Goal: Information Seeking & Learning: Learn about a topic

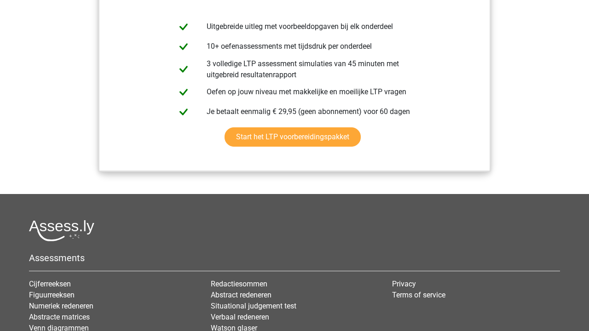
scroll to position [994, 0]
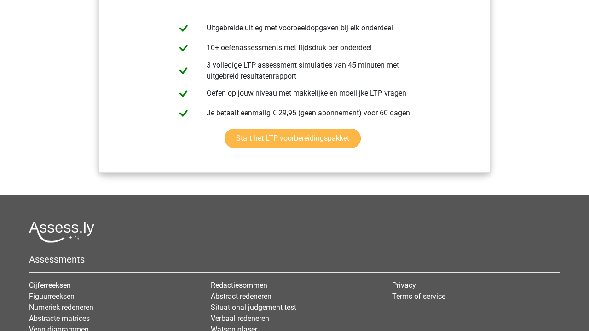
click at [261, 141] on link "Start het LTP voorbereidingspakket" at bounding box center [293, 138] width 136 height 19
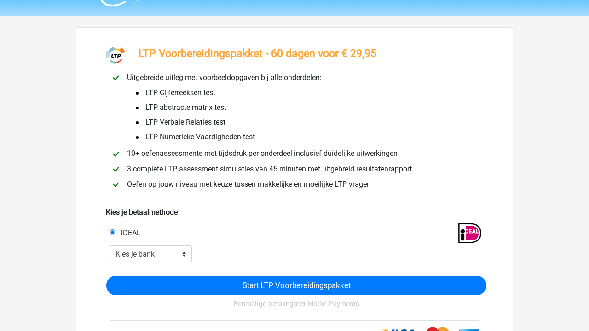
scroll to position [25, 0]
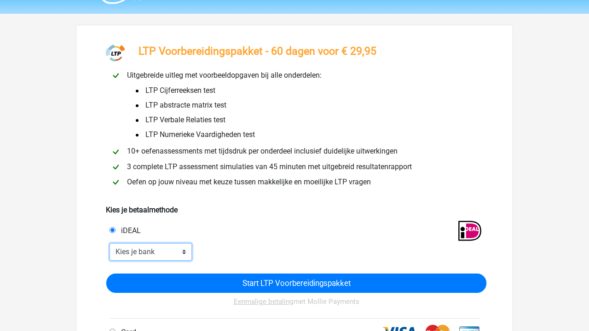
select select "ideal_INGBNL2A"
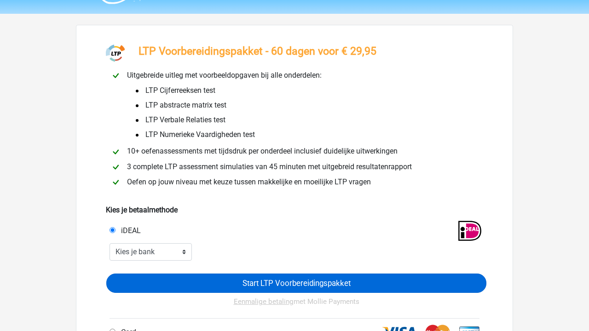
click at [219, 283] on input "Start LTP Voorbereidingspakket" at bounding box center [296, 283] width 380 height 19
click at [261, 283] on input "Start LTP Voorbereidingspakket" at bounding box center [296, 283] width 380 height 19
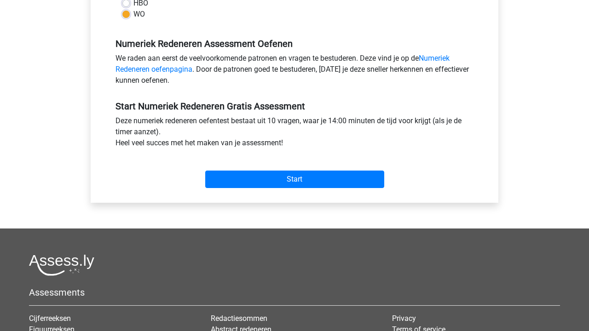
scroll to position [236, 0]
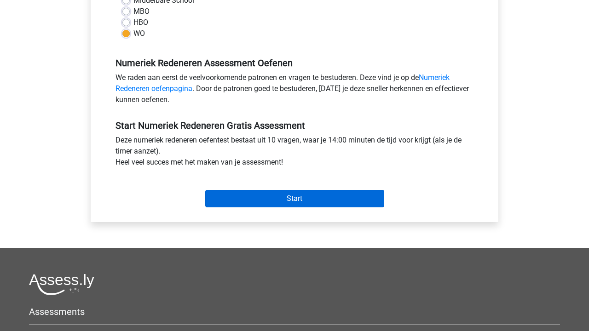
click at [268, 198] on input "Start" at bounding box center [294, 198] width 179 height 17
click at [302, 195] on input "Start" at bounding box center [294, 198] width 179 height 17
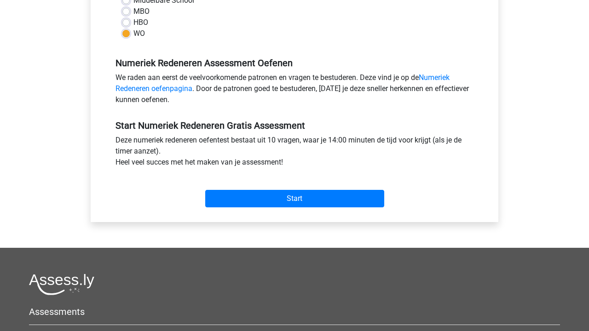
click at [441, 71] on div "Numeriek Redeneren Assessment Oefenen We raden aan eerst de veelvoorkomende pat…" at bounding box center [295, 77] width 372 height 63
click at [441, 75] on link "Numeriek Redeneren oefenpagina" at bounding box center [282, 83] width 334 height 20
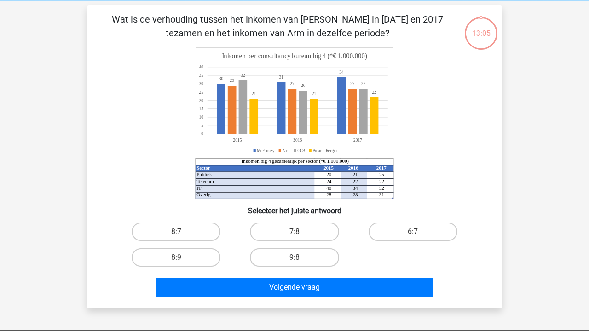
scroll to position [40, 0]
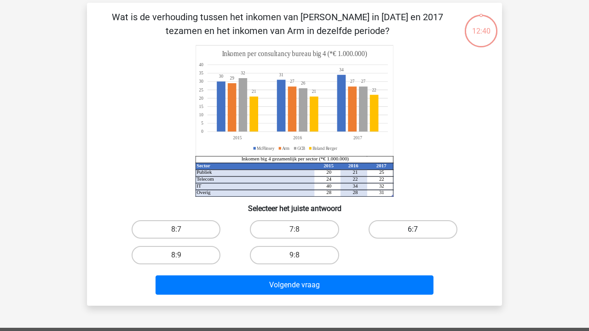
click at [421, 226] on label "6:7" at bounding box center [413, 229] width 89 height 18
click at [419, 230] on input "6:7" at bounding box center [416, 233] width 6 height 6
radio input "true"
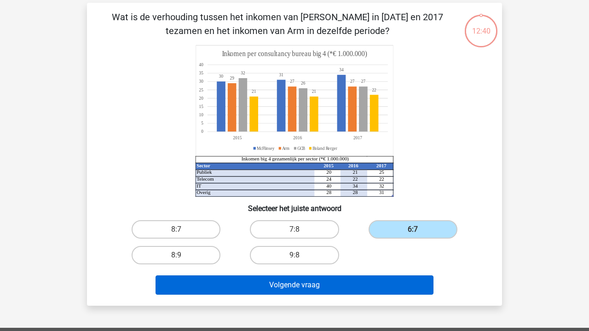
click at [359, 287] on button "Volgende vraag" at bounding box center [295, 285] width 278 height 19
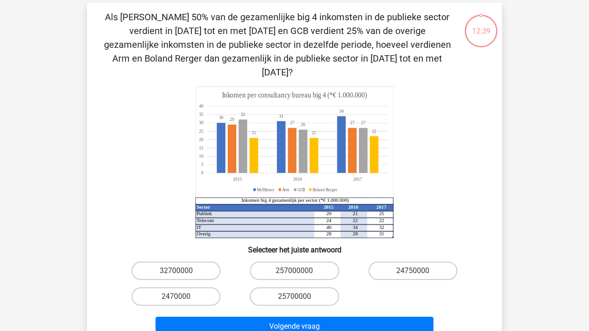
scroll to position [42, 0]
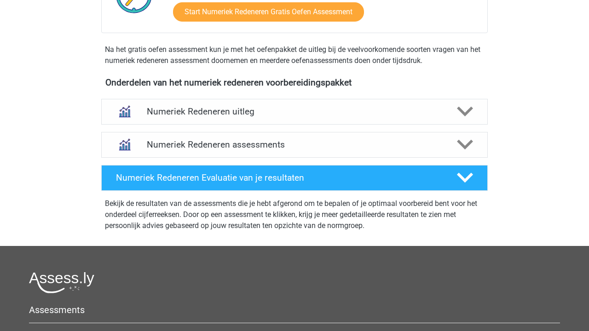
scroll to position [294, 0]
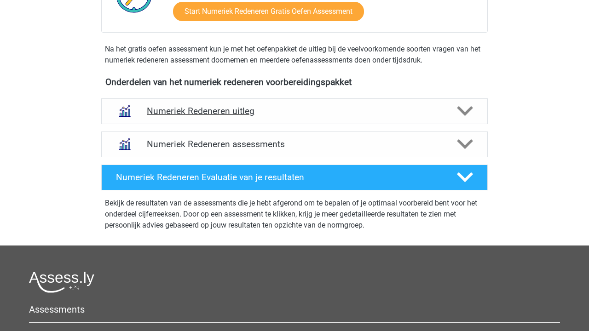
click at [347, 102] on div "Numeriek Redeneren uitleg" at bounding box center [294, 111] width 387 height 26
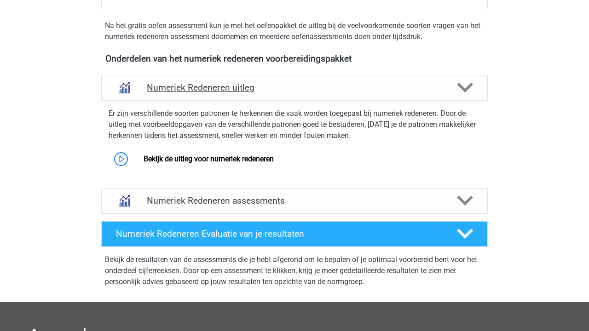
scroll to position [320, 0]
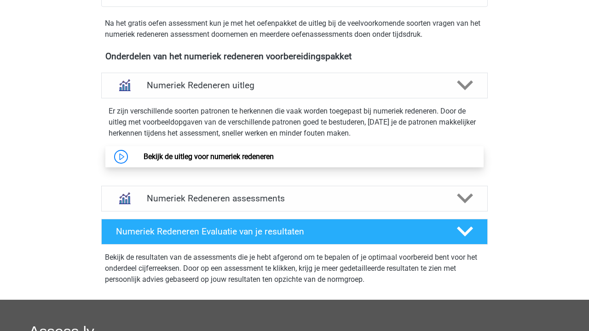
click at [274, 155] on link "Bekijk de uitleg voor numeriek redeneren" at bounding box center [209, 156] width 130 height 9
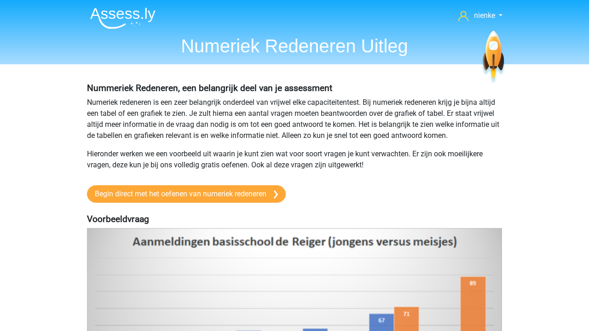
drag, startPoint x: 0, startPoint y: 0, endPoint x: 380, endPoint y: 112, distance: 396.2
click at [380, 112] on p "Numeriek redeneren is een zeer belangrijk onderdeel van vrijwel elke capaciteit…" at bounding box center [294, 119] width 415 height 44
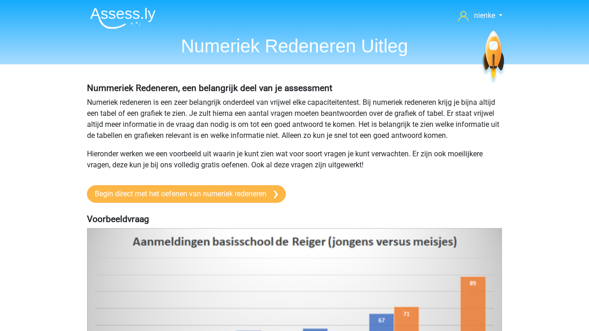
click at [286, 202] on link "Begin direct met het oefenen van numeriek redeneren" at bounding box center [186, 193] width 199 height 17
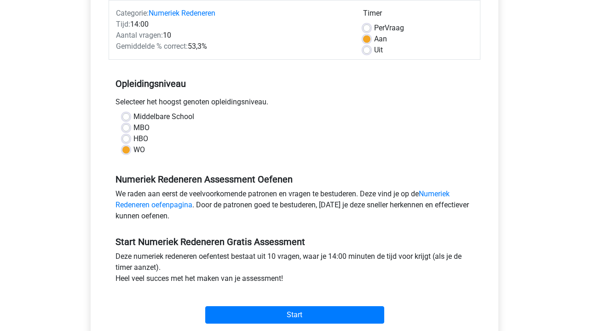
scroll to position [120, 0]
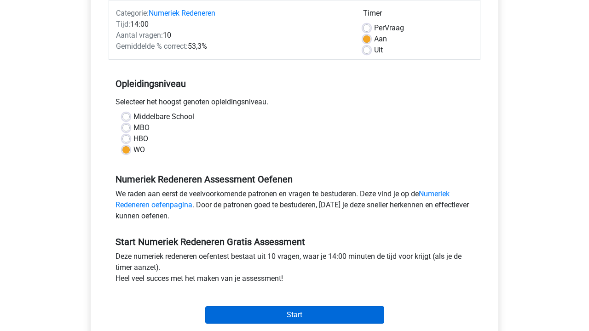
click at [300, 306] on input "Start" at bounding box center [294, 314] width 179 height 17
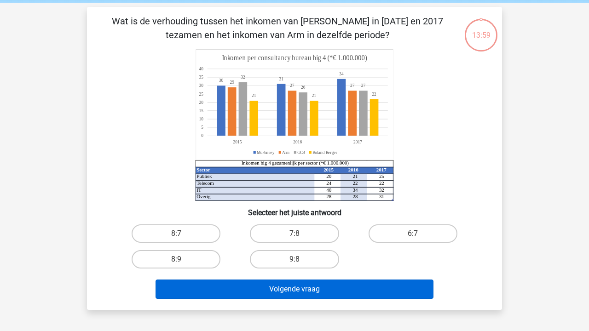
scroll to position [33, 0]
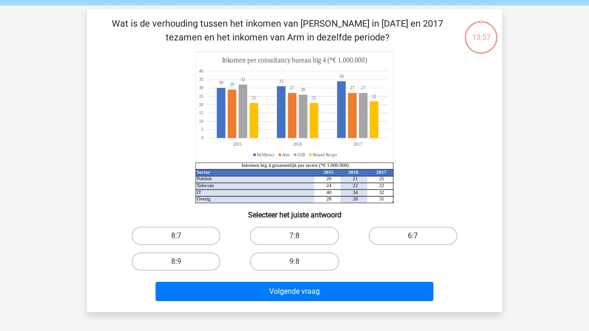
click at [421, 236] on label "6:7" at bounding box center [413, 236] width 89 height 18
click at [419, 236] on input "6:7" at bounding box center [416, 239] width 6 height 6
radio input "true"
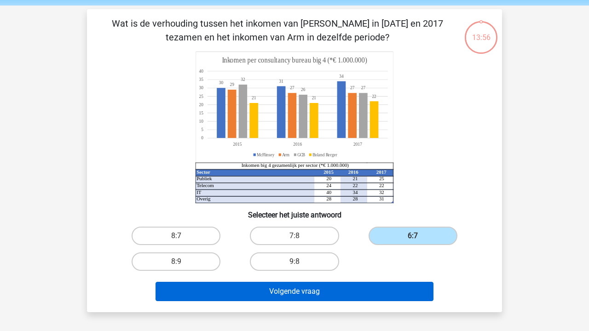
click at [361, 289] on button "Volgende vraag" at bounding box center [295, 291] width 278 height 19
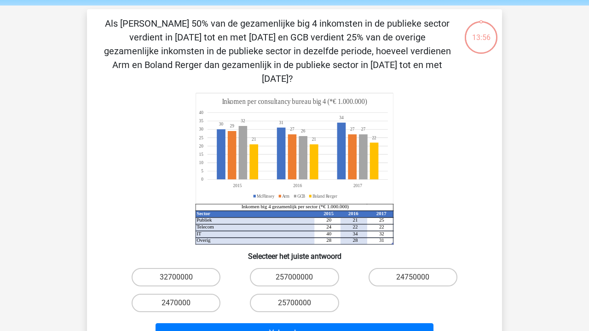
scroll to position [42, 0]
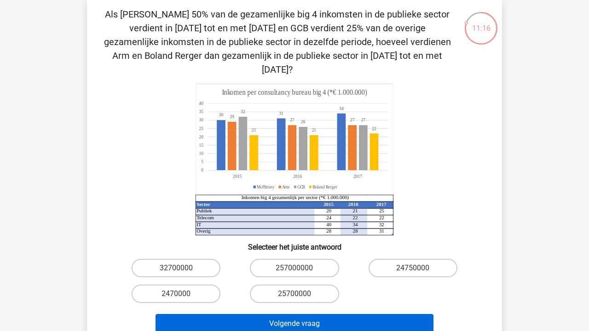
click at [330, 314] on button "Volgende vraag" at bounding box center [295, 323] width 278 height 19
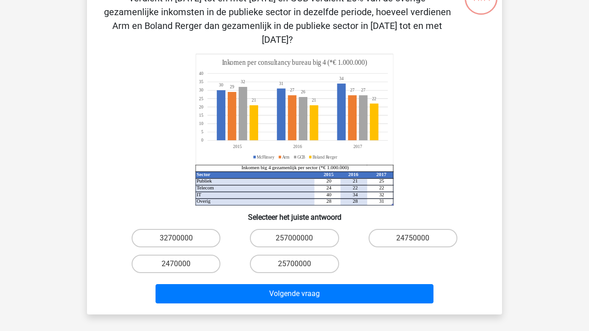
scroll to position [73, 0]
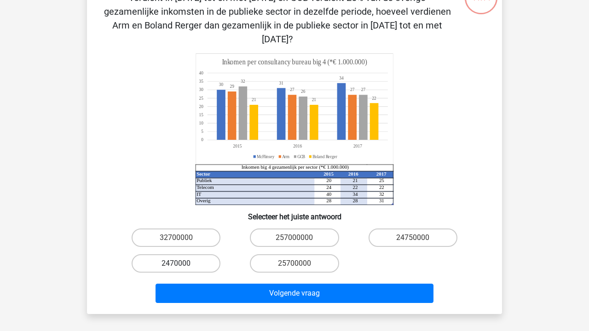
click at [202, 254] on label "2470000" at bounding box center [176, 263] width 89 height 18
click at [182, 264] on input "2470000" at bounding box center [179, 267] width 6 height 6
radio input "true"
drag, startPoint x: 329, startPoint y: 273, endPoint x: 322, endPoint y: 265, distance: 10.5
click at [322, 277] on div "Volgende vraag" at bounding box center [295, 292] width 386 height 30
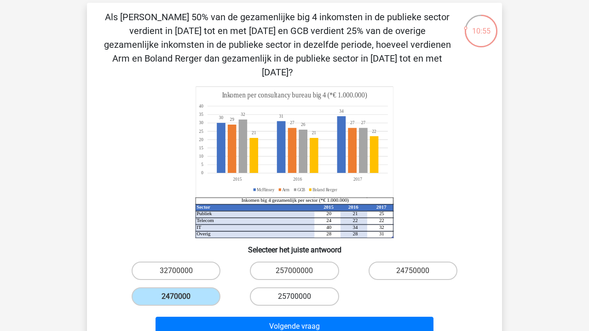
scroll to position [40, 0]
click at [397, 262] on label "24750000" at bounding box center [413, 271] width 89 height 18
click at [413, 271] on input "24750000" at bounding box center [416, 274] width 6 height 6
radio input "true"
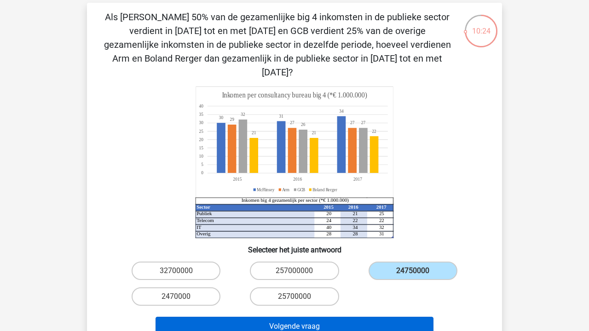
click at [340, 317] on button "Volgende vraag" at bounding box center [295, 326] width 278 height 19
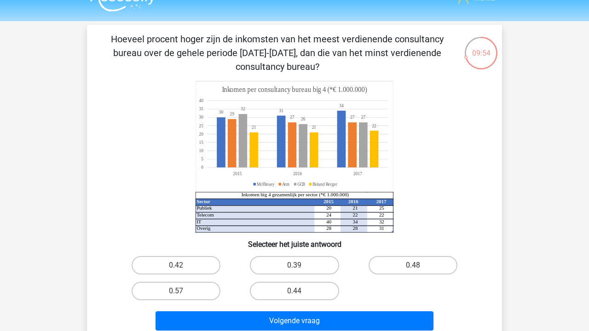
scroll to position [17, 0]
click at [185, 290] on label "0.57" at bounding box center [176, 291] width 89 height 18
click at [182, 291] on input "0.57" at bounding box center [179, 294] width 6 height 6
radio input "true"
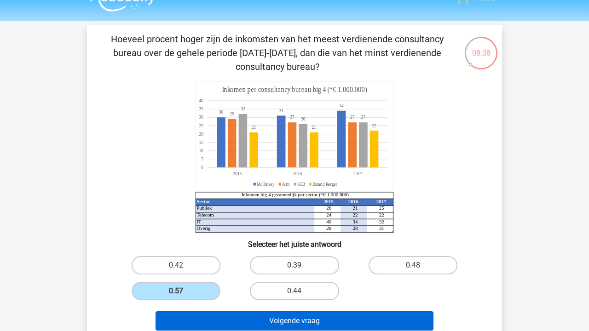
click at [285, 321] on button "Volgende vraag" at bounding box center [295, 321] width 278 height 19
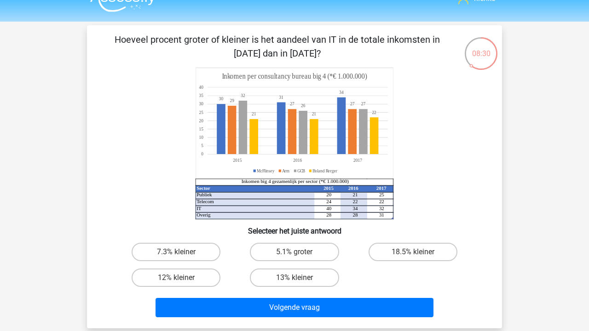
scroll to position [17, 0]
click at [411, 251] on label "18.5% kleiner" at bounding box center [413, 252] width 89 height 18
click at [413, 252] on input "18.5% kleiner" at bounding box center [416, 255] width 6 height 6
radio input "true"
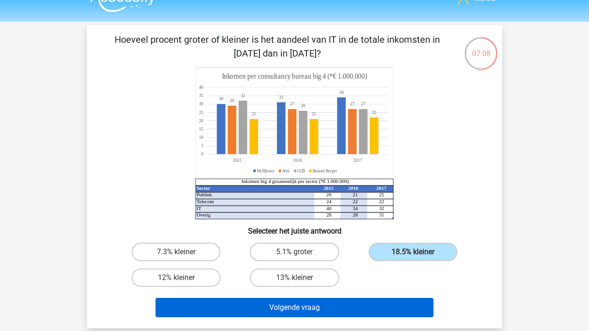
click at [346, 306] on button "Volgende vraag" at bounding box center [295, 307] width 278 height 19
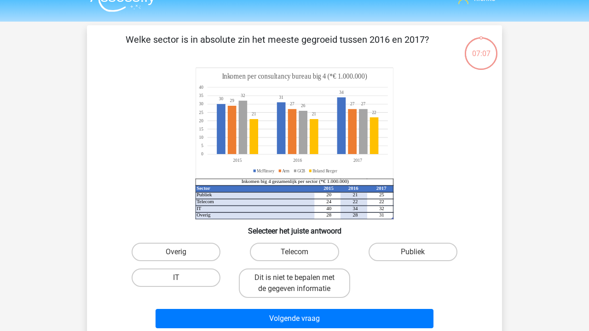
scroll to position [42, 0]
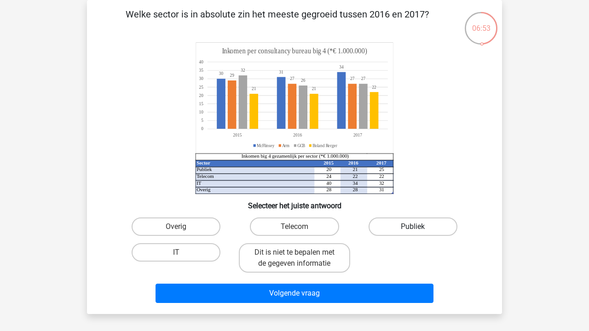
click at [430, 225] on label "Publiek" at bounding box center [413, 227] width 89 height 18
click at [419, 227] on input "Publiek" at bounding box center [416, 230] width 6 height 6
radio input "true"
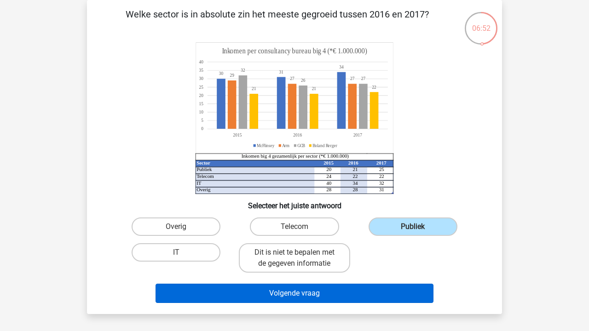
click at [359, 293] on button "Volgende vraag" at bounding box center [295, 293] width 278 height 19
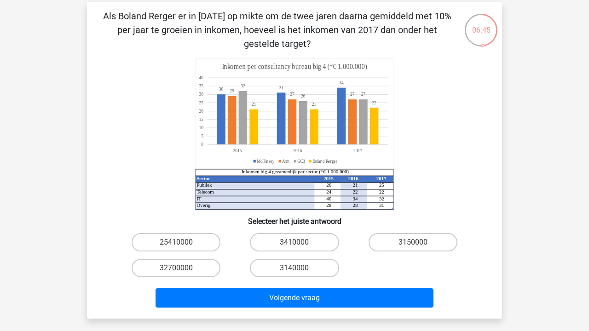
scroll to position [43, 0]
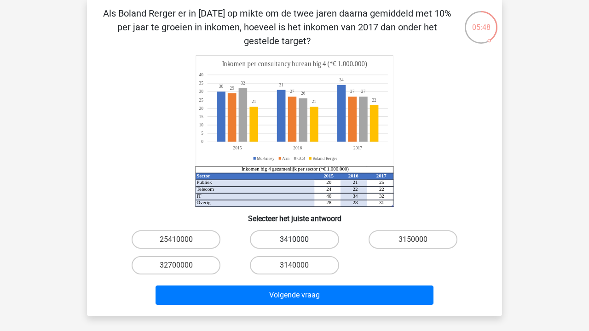
click at [327, 236] on label "3410000" at bounding box center [294, 240] width 89 height 18
click at [300, 240] on input "3410000" at bounding box center [297, 243] width 6 height 6
radio input "true"
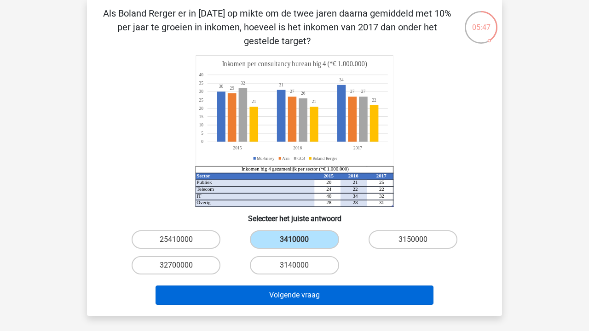
click at [361, 298] on button "Volgende vraag" at bounding box center [295, 295] width 278 height 19
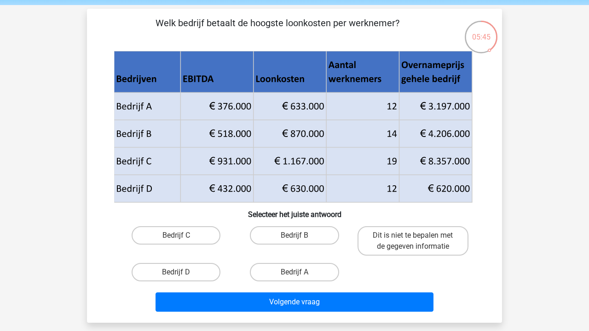
scroll to position [31, 0]
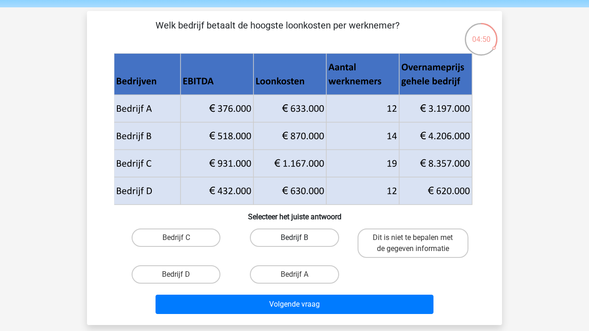
click at [328, 235] on label "Bedrijf B" at bounding box center [294, 238] width 89 height 18
click at [300, 238] on input "Bedrijf B" at bounding box center [297, 241] width 6 height 6
radio input "true"
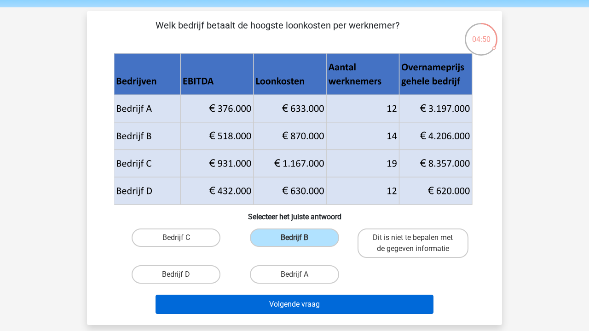
click at [317, 307] on button "Volgende vraag" at bounding box center [295, 304] width 278 height 19
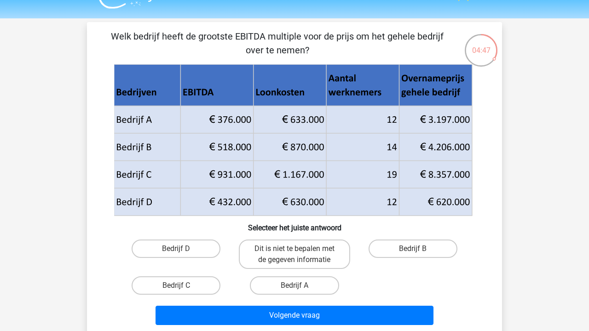
scroll to position [19, 0]
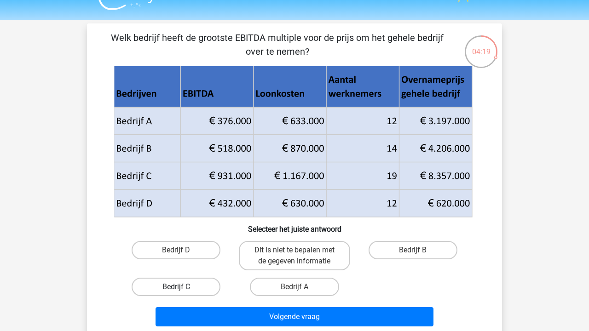
click at [198, 286] on label "Bedrijf C" at bounding box center [176, 287] width 89 height 18
click at [182, 287] on input "Bedrijf C" at bounding box center [179, 290] width 6 height 6
radio input "true"
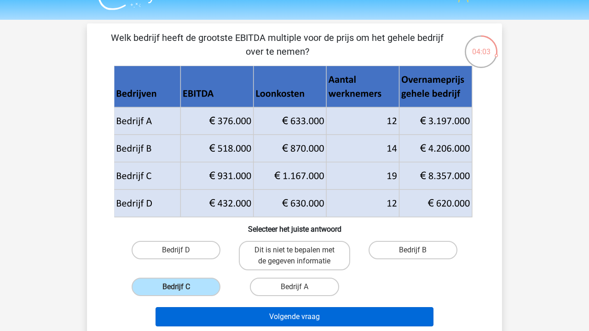
click at [310, 318] on button "Volgende vraag" at bounding box center [295, 316] width 278 height 19
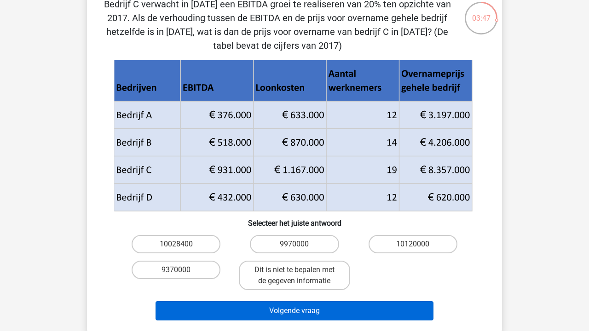
scroll to position [53, 0]
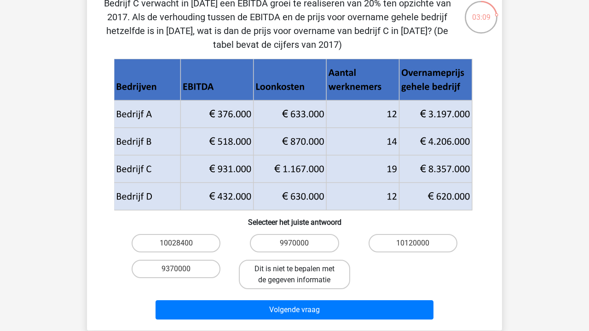
click at [318, 284] on label "Dit is niet te bepalen met de gegeven informatie" at bounding box center [294, 274] width 111 height 29
click at [300, 275] on input "Dit is niet te bepalen met de gegeven informatie" at bounding box center [297, 272] width 6 height 6
radio input "true"
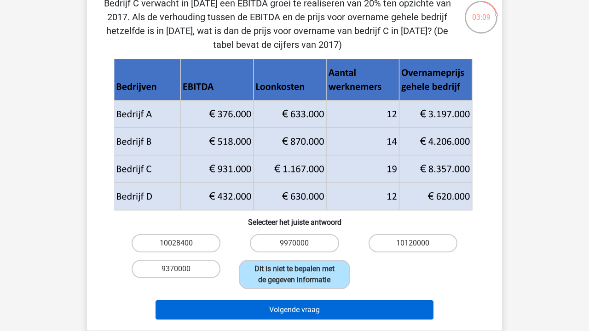
click at [312, 320] on button "Volgende vraag" at bounding box center [295, 309] width 278 height 19
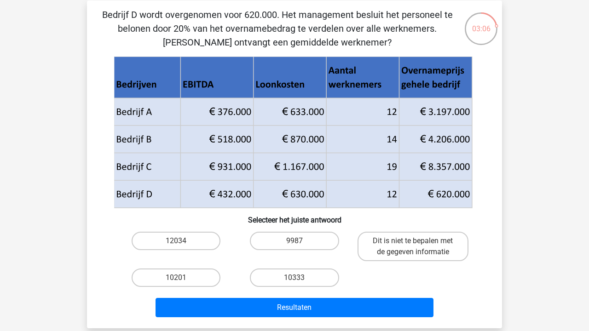
scroll to position [42, 0]
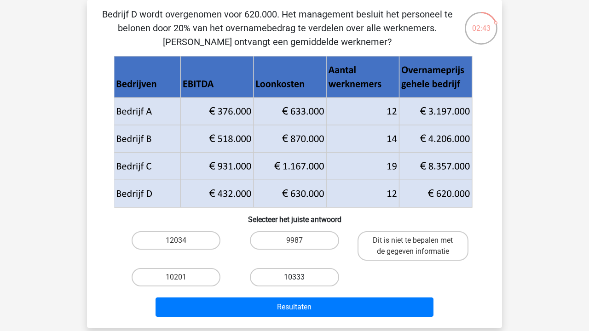
click at [284, 276] on label "10333" at bounding box center [294, 277] width 89 height 18
click at [294, 277] on input "10333" at bounding box center [297, 280] width 6 height 6
radio input "true"
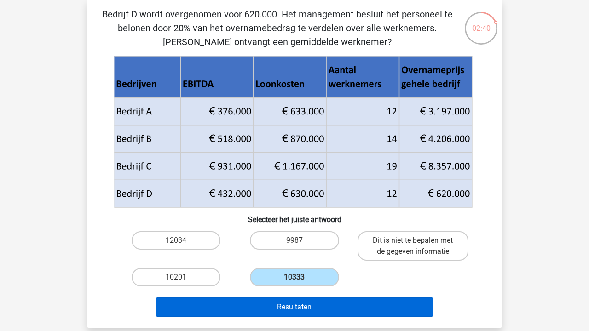
click at [320, 306] on button "Resultaten" at bounding box center [295, 307] width 278 height 19
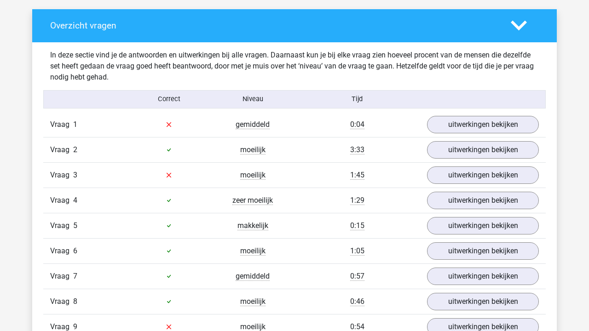
scroll to position [505, 0]
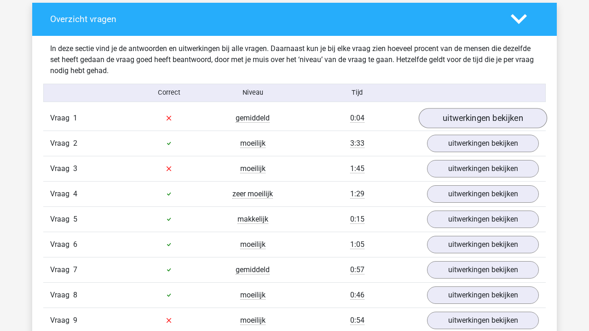
click at [470, 122] on link "uitwerkingen bekijken" at bounding box center [483, 118] width 128 height 20
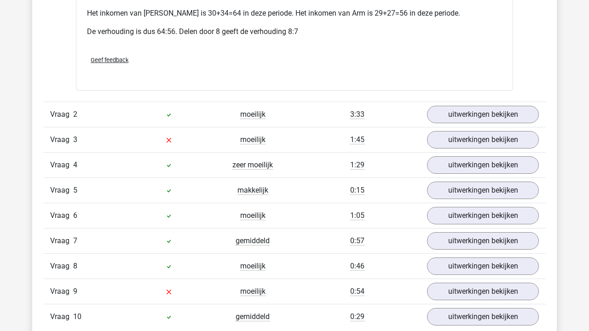
scroll to position [912, 0]
click at [500, 105] on link "uitwerkingen bekijken" at bounding box center [483, 115] width 128 height 20
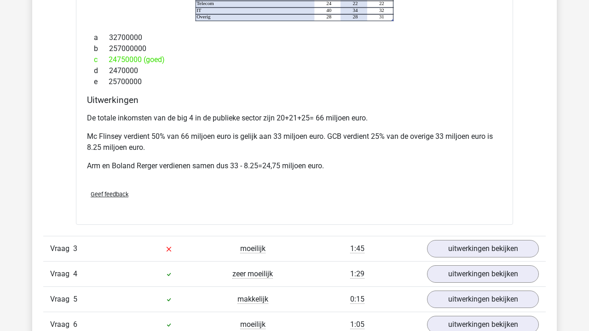
scroll to position [1222, 0]
click at [451, 244] on link "uitwerkingen bekijken" at bounding box center [483, 248] width 128 height 20
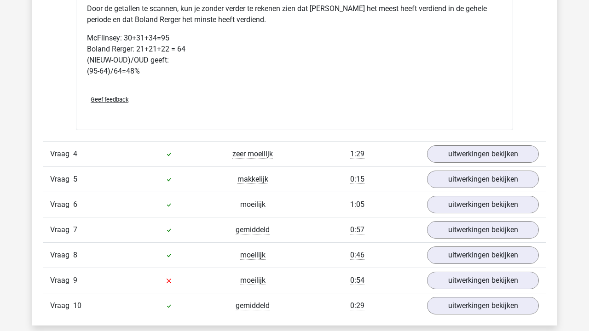
scroll to position [1767, 0]
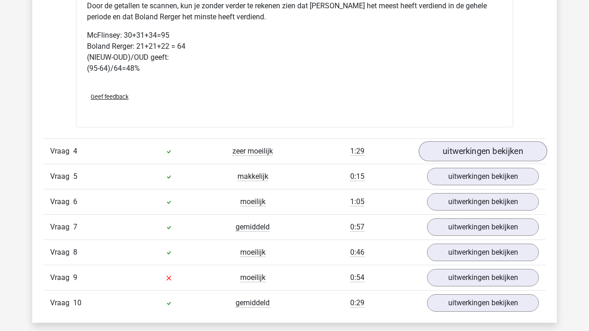
click at [493, 141] on link "uitwerkingen bekijken" at bounding box center [483, 151] width 128 height 20
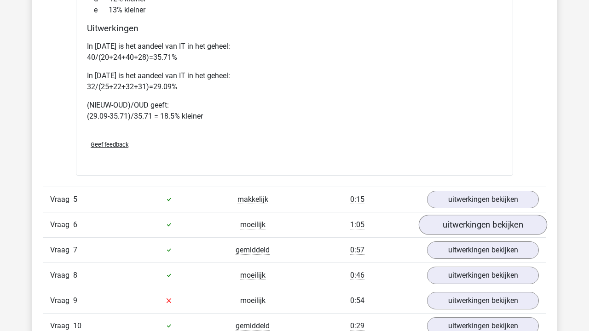
scroll to position [2162, 0]
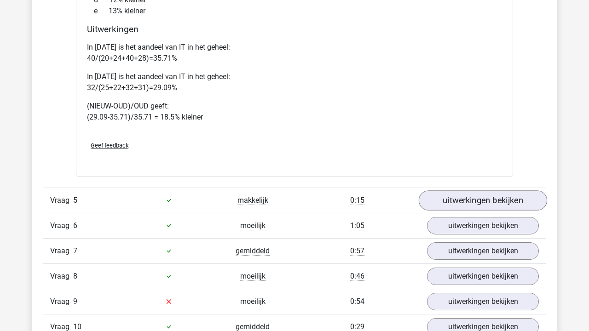
click at [473, 191] on link "uitwerkingen bekijken" at bounding box center [483, 201] width 128 height 20
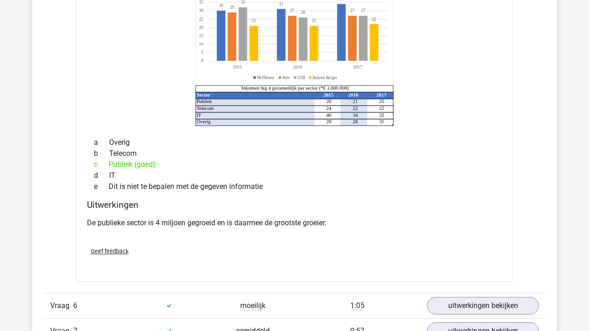
scroll to position [2435, 0]
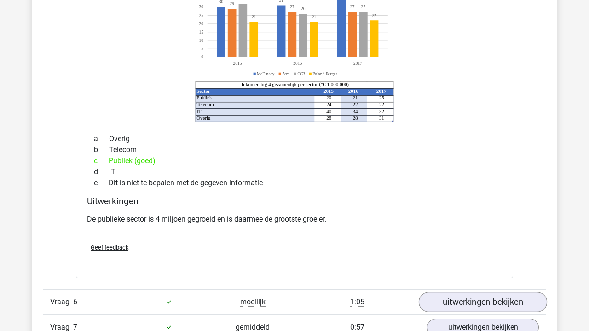
click at [463, 292] on link "uitwerkingen bekijken" at bounding box center [483, 302] width 128 height 20
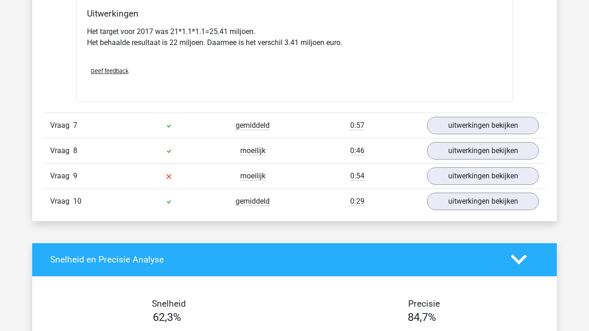
scroll to position [3014, 0]
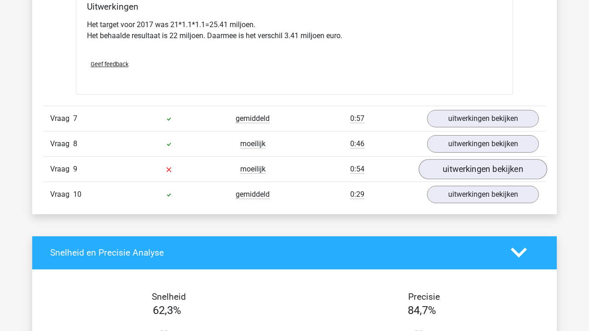
click at [467, 161] on link "uitwerkingen bekijken" at bounding box center [483, 169] width 128 height 20
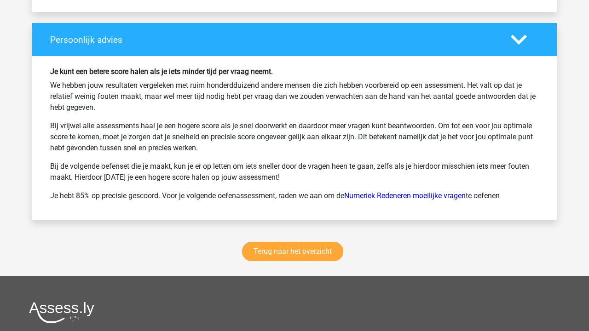
scroll to position [3955, 0]
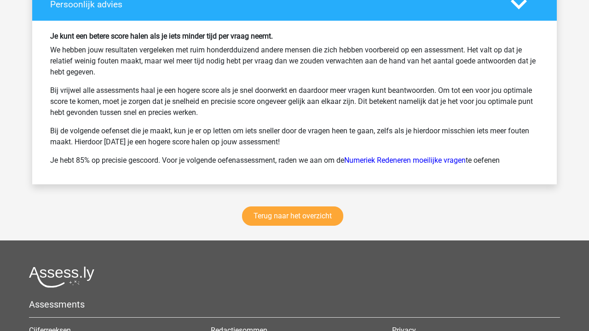
click at [299, 209] on link "Terug naar het overzicht" at bounding box center [292, 216] width 101 height 19
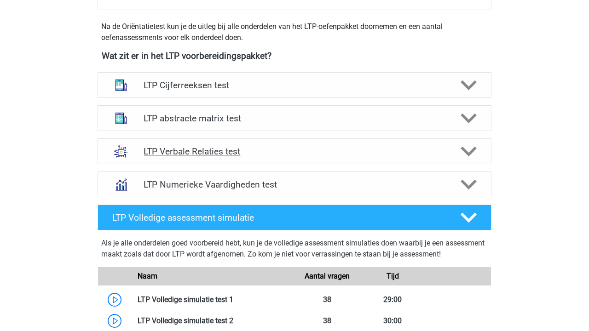
scroll to position [321, 0]
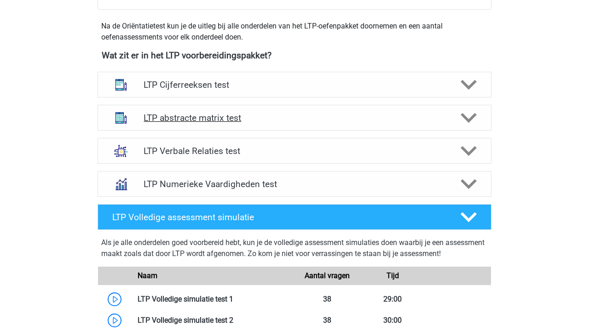
click at [266, 126] on div "LTP abstracte matrix test" at bounding box center [295, 118] width 394 height 26
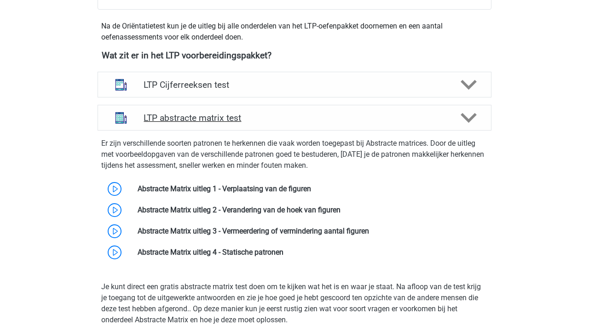
scroll to position [353, 0]
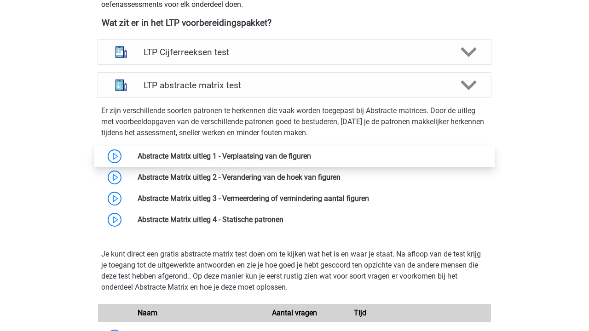
click at [311, 155] on link at bounding box center [311, 156] width 0 height 9
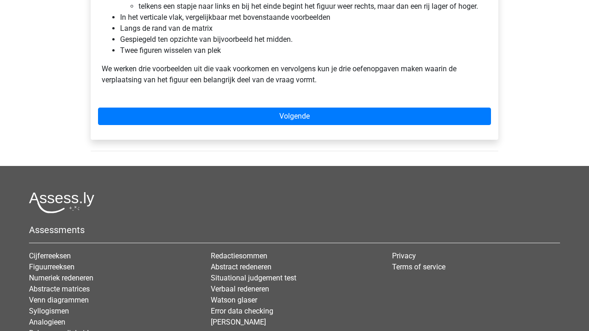
scroll to position [663, 0]
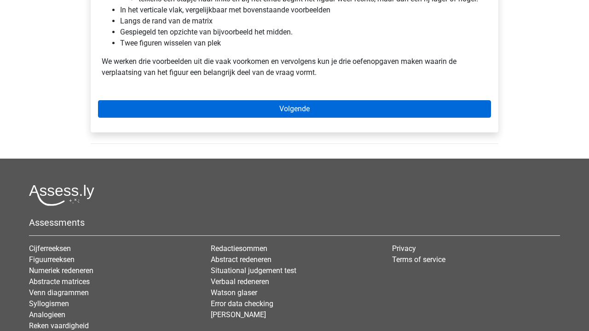
click at [283, 104] on link "Volgende" at bounding box center [294, 108] width 393 height 17
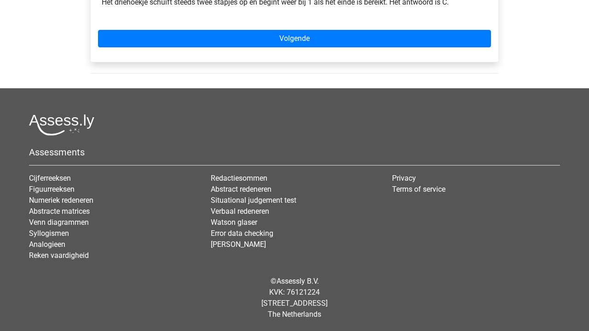
scroll to position [580, 0]
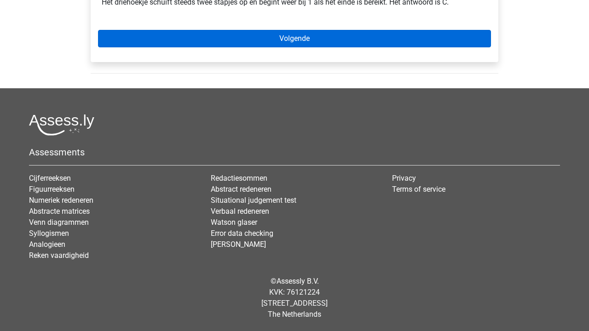
click at [291, 42] on link "Volgende" at bounding box center [294, 38] width 393 height 17
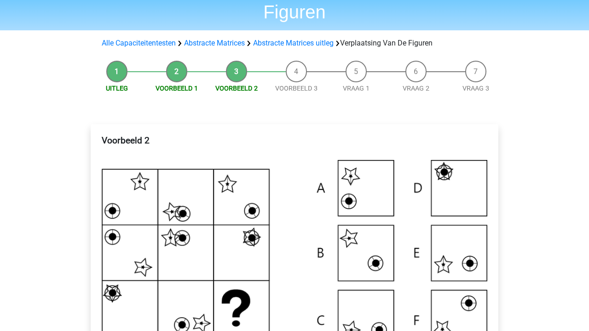
scroll to position [75, 0]
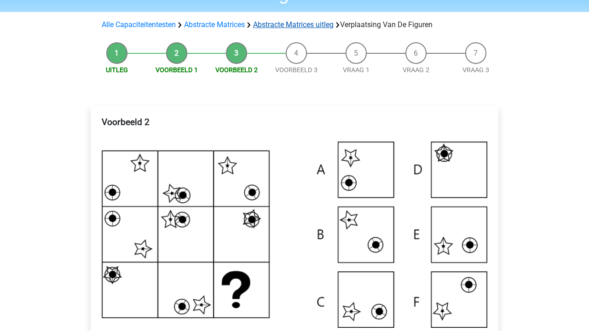
click at [305, 28] on link "Abstracte Matrices uitleg" at bounding box center [293, 24] width 81 height 9
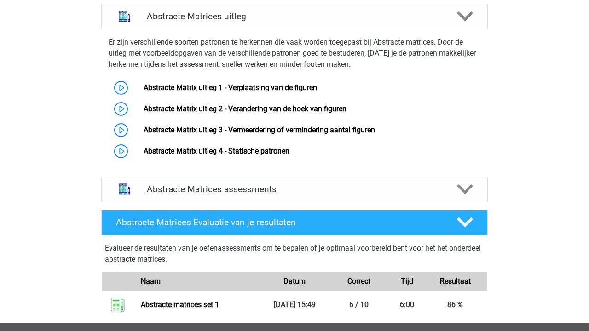
scroll to position [378, 0]
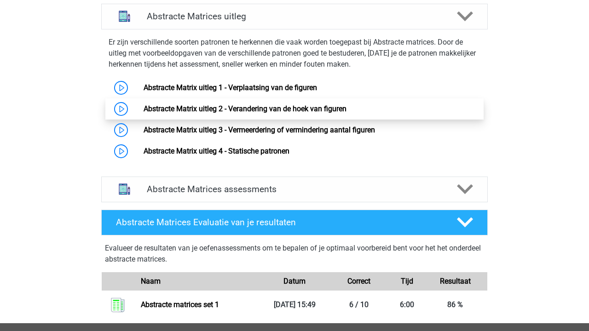
click at [284, 109] on link "Abstracte Matrix uitleg 2 - Verandering van de hoek van figuren" at bounding box center [245, 108] width 203 height 9
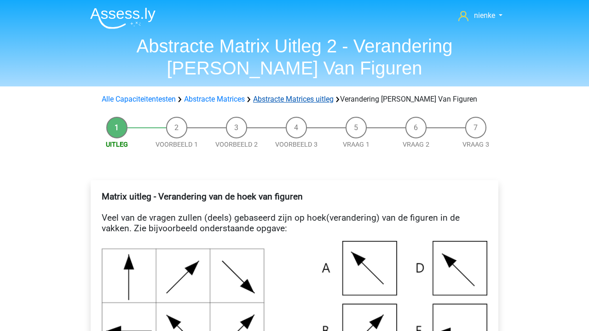
click at [277, 98] on link "Abstracte Matrices uitleg" at bounding box center [293, 99] width 81 height 9
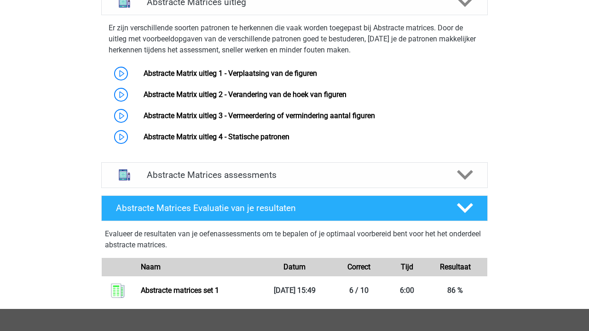
scroll to position [393, 0]
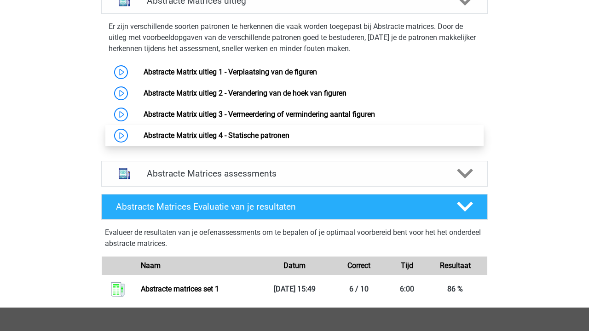
click at [267, 131] on link "Abstracte Matrix uitleg 4 - Statische patronen" at bounding box center [217, 135] width 146 height 9
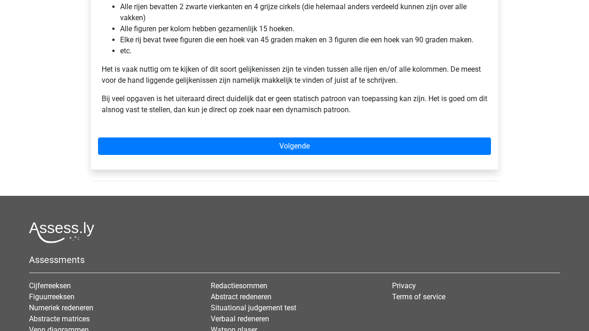
scroll to position [266, 0]
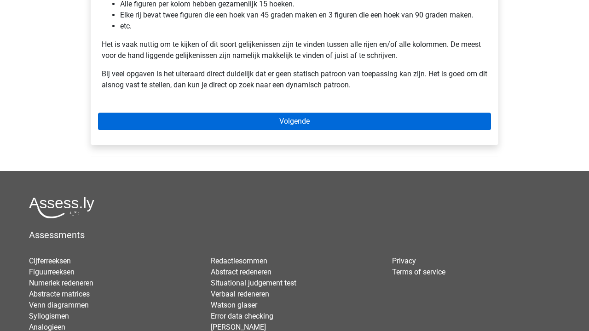
click at [274, 118] on link "Volgende" at bounding box center [294, 121] width 393 height 17
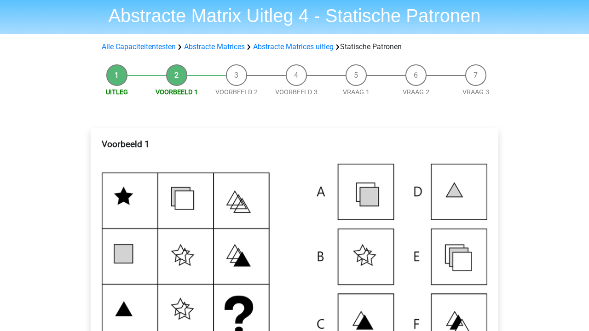
scroll to position [46, 0]
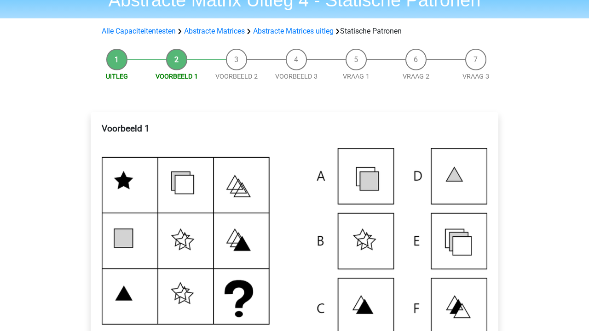
click at [102, 64] on li "Uitleg" at bounding box center [117, 65] width 60 height 33
click at [112, 64] on li "Uitleg" at bounding box center [117, 65] width 60 height 33
click at [306, 33] on link "Abstracte Matrices uitleg" at bounding box center [293, 31] width 81 height 9
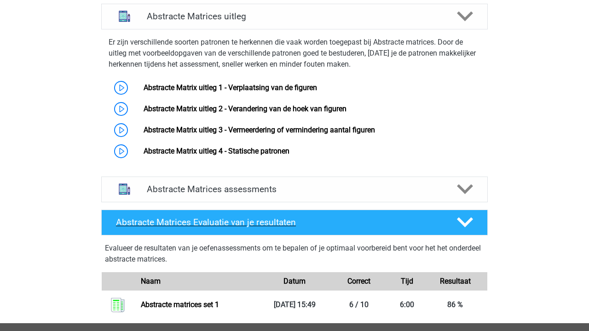
scroll to position [378, 0]
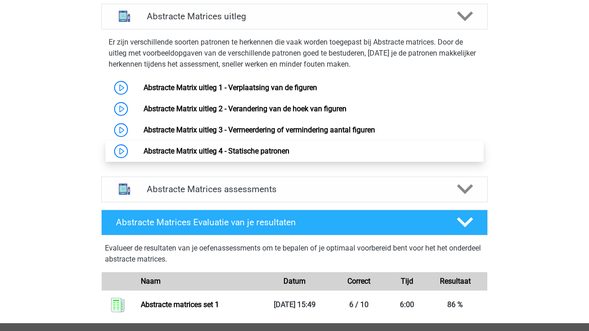
click at [205, 151] on link "Abstracte Matrix uitleg 4 - Statische patronen" at bounding box center [217, 151] width 146 height 9
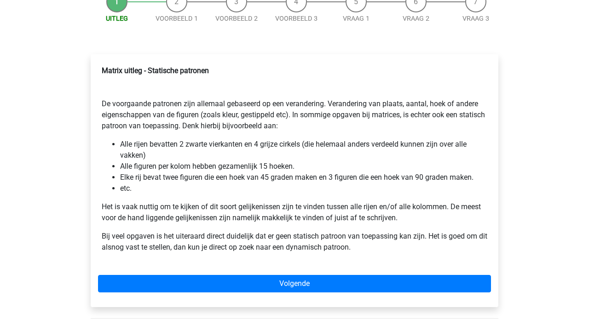
scroll to position [105, 0]
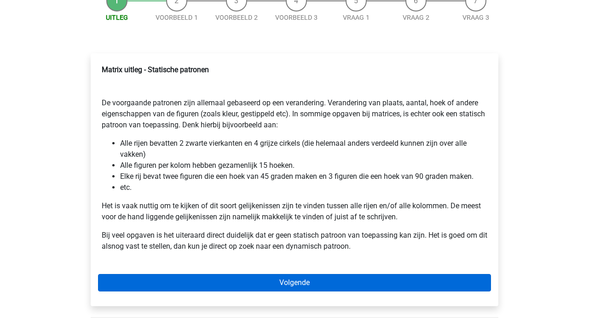
click at [208, 277] on link "Volgende" at bounding box center [294, 282] width 393 height 17
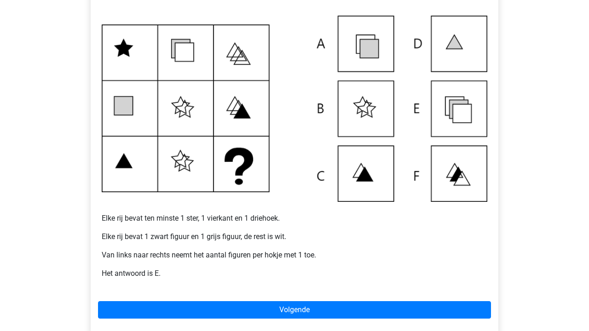
scroll to position [179, 0]
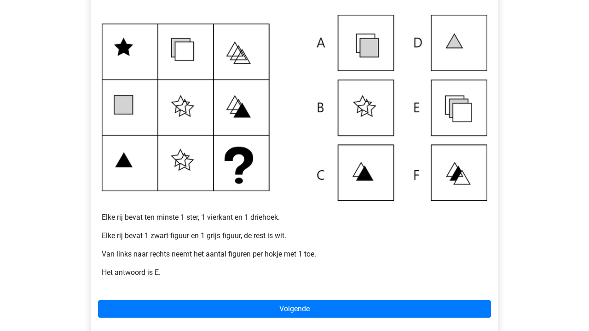
click at [213, 294] on div "Voorbeeld 1 Elke rij bevat ten minste 1 ster, 1 vierkant en 1 driehoek. Elke ri…" at bounding box center [295, 155] width 408 height 353
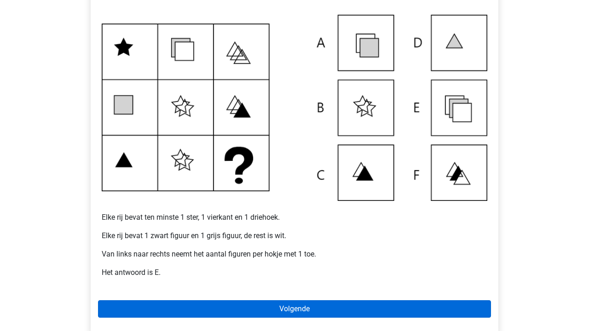
click at [213, 314] on link "Volgende" at bounding box center [294, 308] width 393 height 17
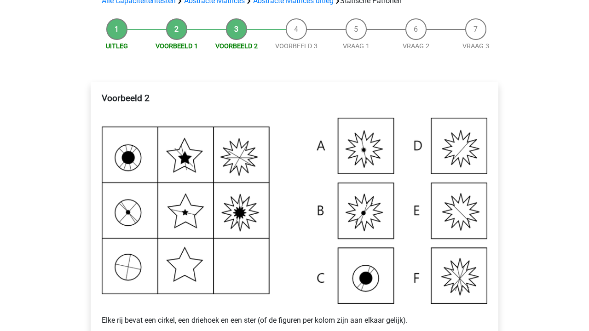
scroll to position [80, 0]
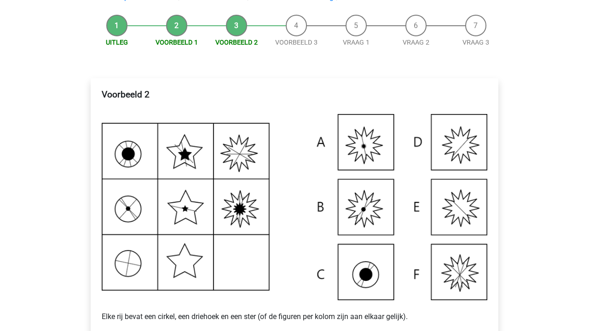
click at [240, 274] on img at bounding box center [295, 207] width 386 height 186
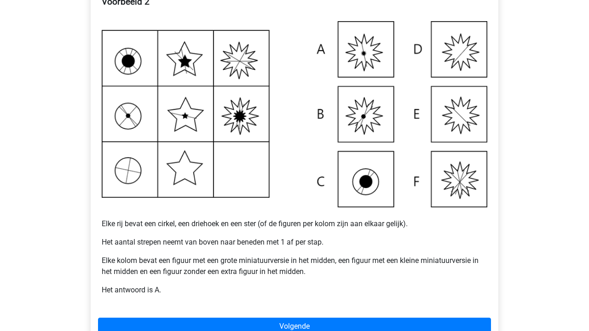
scroll to position [174, 0]
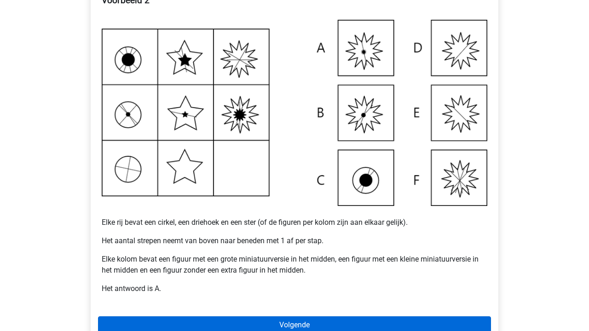
click at [241, 321] on link "Volgende" at bounding box center [294, 325] width 393 height 17
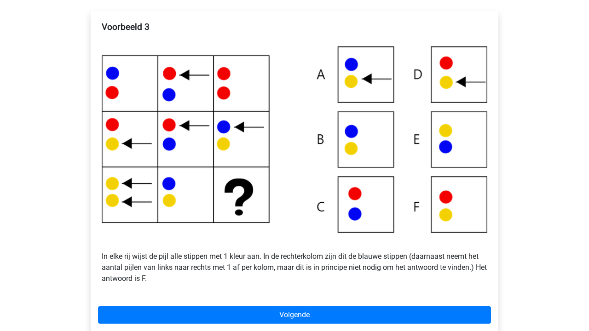
scroll to position [156, 0]
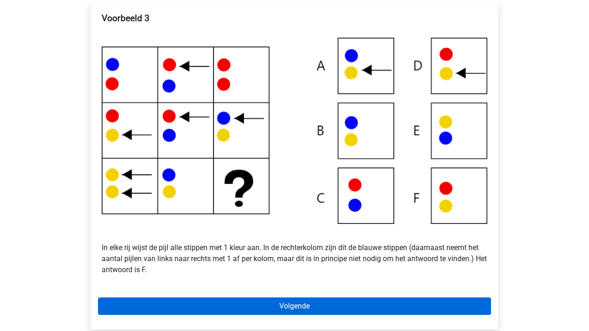
click at [256, 299] on link "Volgende" at bounding box center [294, 306] width 393 height 17
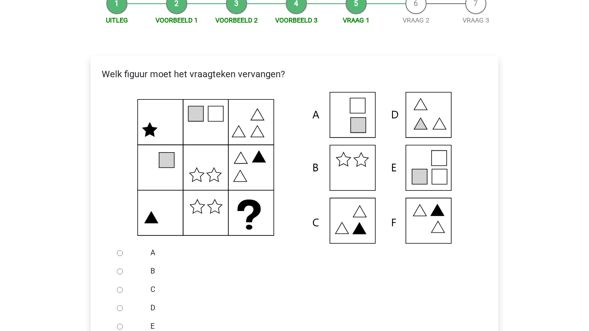
scroll to position [104, 0]
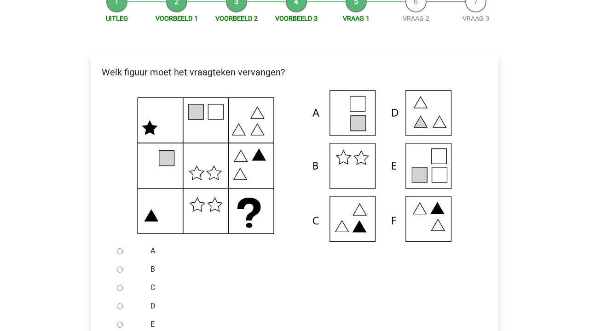
click at [421, 231] on icon at bounding box center [294, 166] width 378 height 152
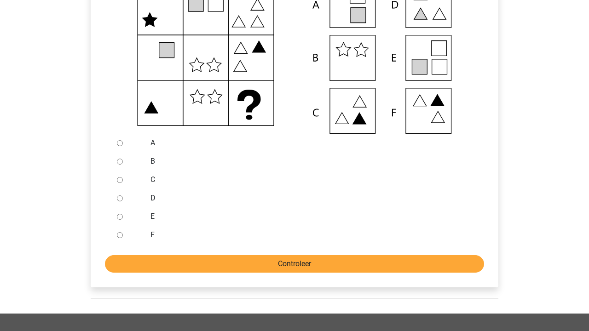
scroll to position [214, 0]
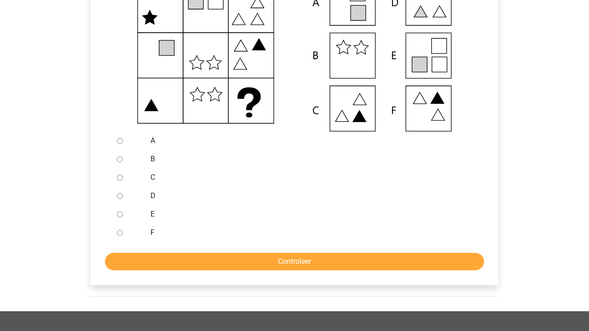
click at [119, 199] on input "D" at bounding box center [120, 196] width 6 height 6
radio input "true"
click at [211, 257] on input "Controleer" at bounding box center [294, 261] width 379 height 17
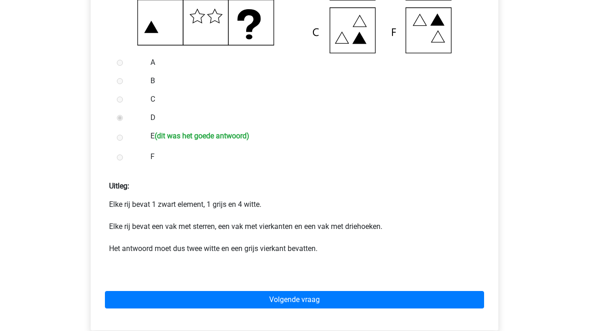
scroll to position [303, 0]
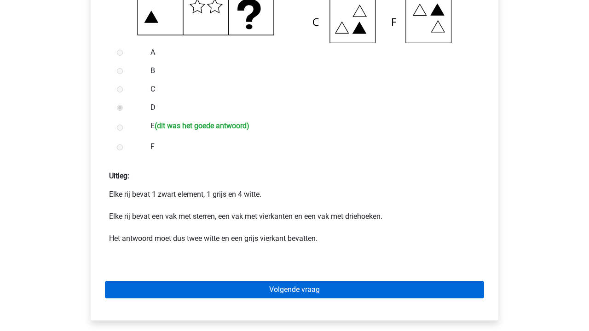
click at [263, 286] on link "Volgende vraag" at bounding box center [294, 289] width 379 height 17
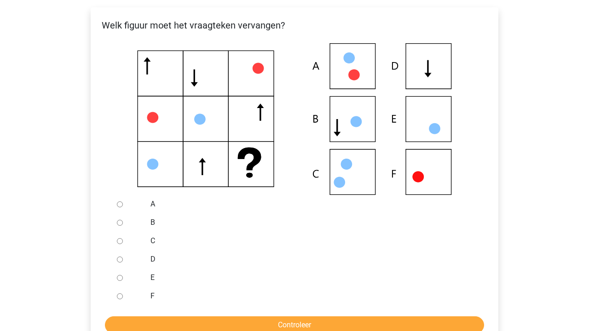
scroll to position [154, 0]
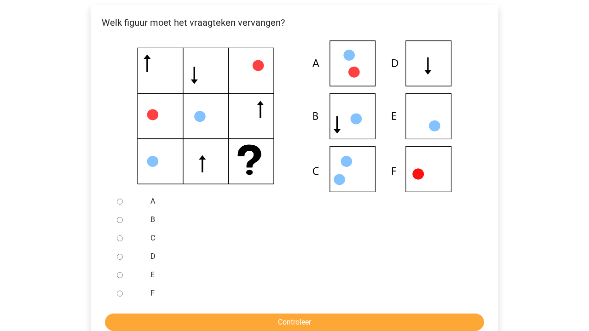
click at [151, 257] on label "D" at bounding box center [309, 256] width 318 height 11
click at [123, 257] on input "D" at bounding box center [120, 257] width 6 height 6
radio input "true"
click at [213, 322] on input "Controleer" at bounding box center [294, 322] width 379 height 17
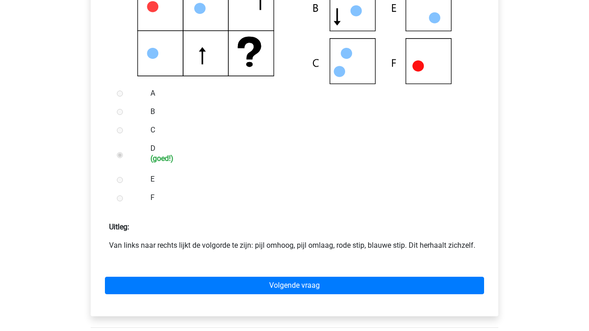
scroll to position [263, 0]
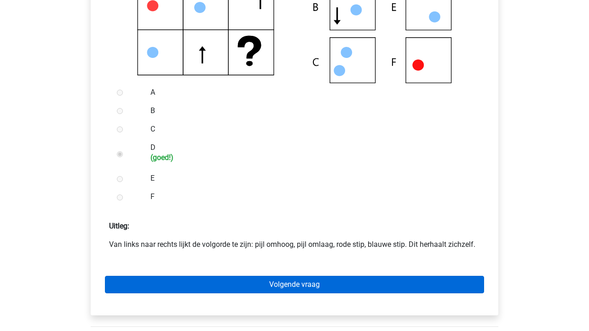
click at [234, 283] on link "Volgende vraag" at bounding box center [294, 284] width 379 height 17
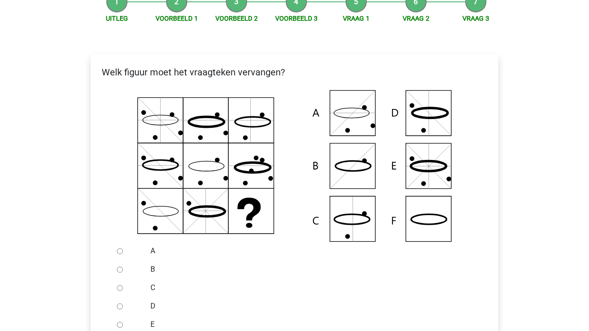
scroll to position [103, 0]
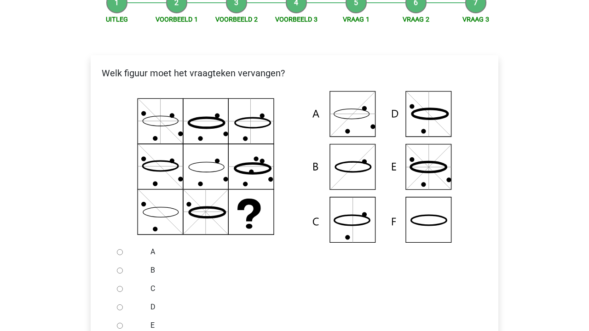
click at [259, 222] on icon at bounding box center [294, 167] width 378 height 152
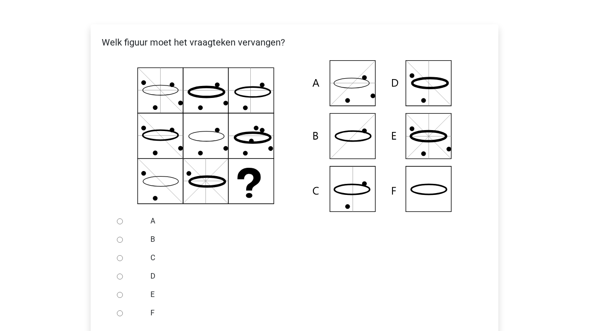
scroll to position [137, 0]
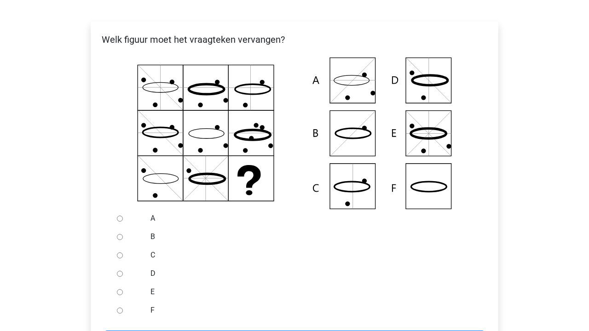
click at [122, 310] on div at bounding box center [128, 310] width 30 height 18
click at [118, 311] on input "F" at bounding box center [120, 311] width 6 height 6
radio input "true"
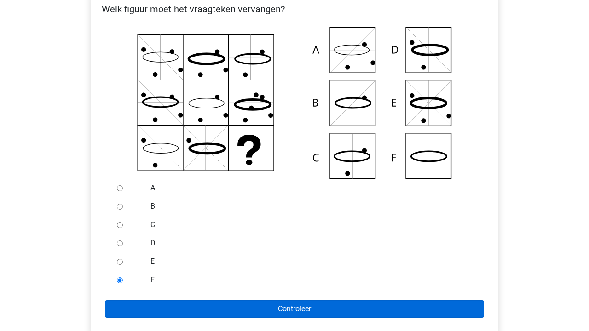
scroll to position [174, 0]
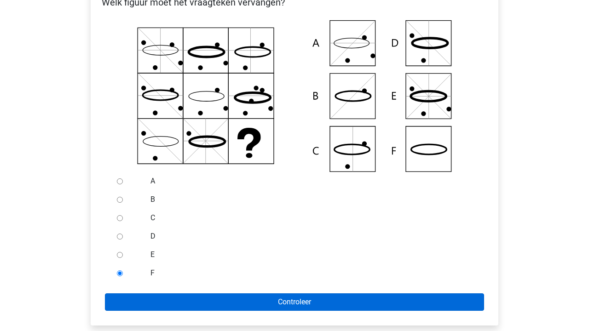
click at [163, 301] on input "Controleer" at bounding box center [294, 302] width 379 height 17
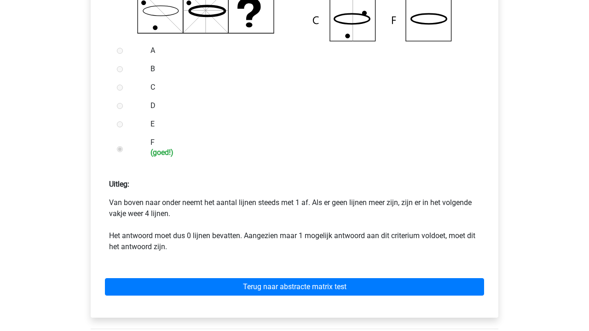
scroll to position [366, 0]
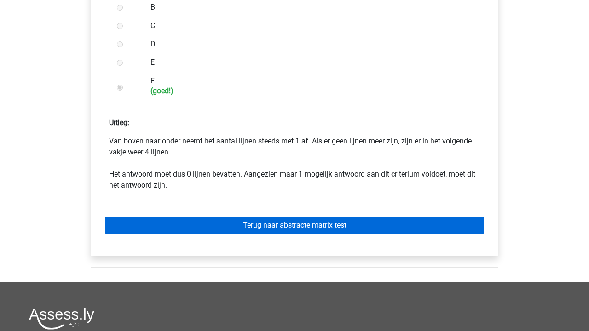
click at [229, 222] on link "Terug naar abstracte matrix test" at bounding box center [294, 225] width 379 height 17
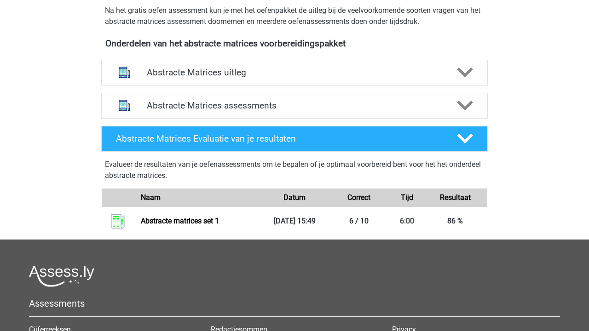
scroll to position [324, 0]
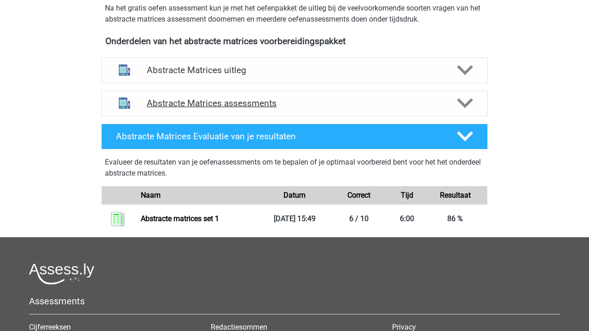
click at [300, 98] on h4 "Abstracte Matrices assessments" at bounding box center [294, 103] width 295 height 11
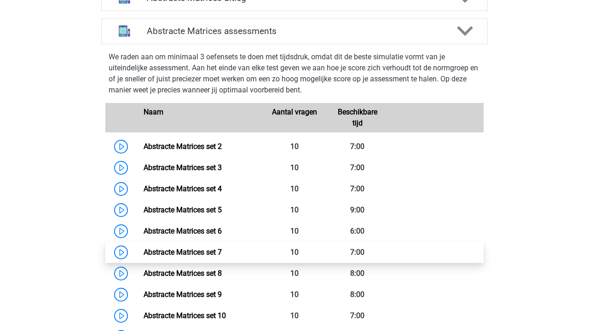
scroll to position [346, 0]
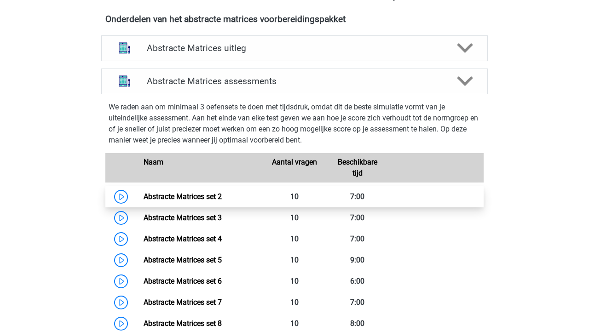
click at [216, 195] on link "Abstracte Matrices set 2" at bounding box center [183, 196] width 78 height 9
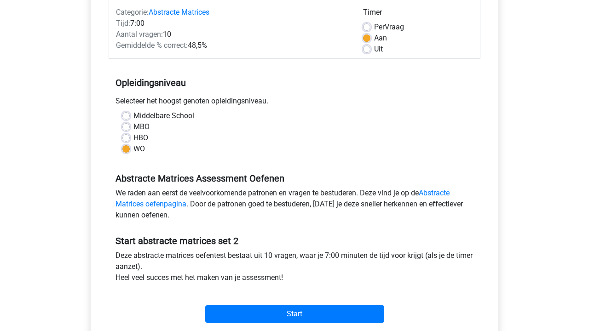
scroll to position [136, 0]
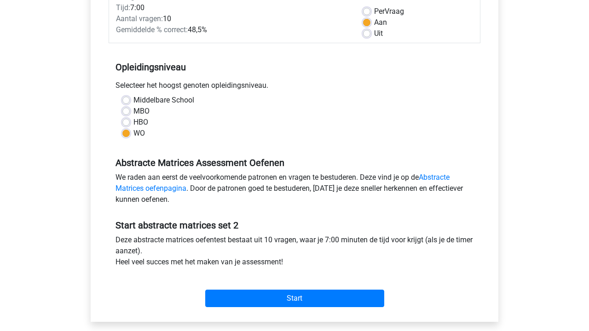
click at [245, 284] on div "Start" at bounding box center [295, 291] width 372 height 32
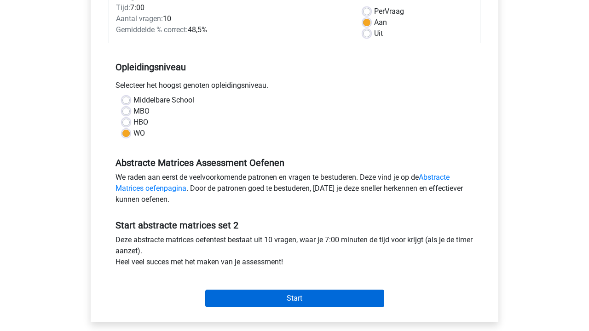
click at [246, 299] on input "Start" at bounding box center [294, 298] width 179 height 17
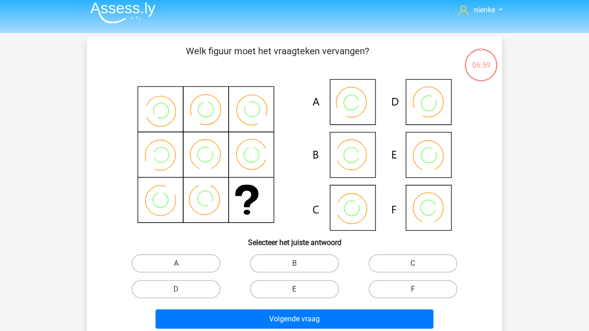
scroll to position [6, 0]
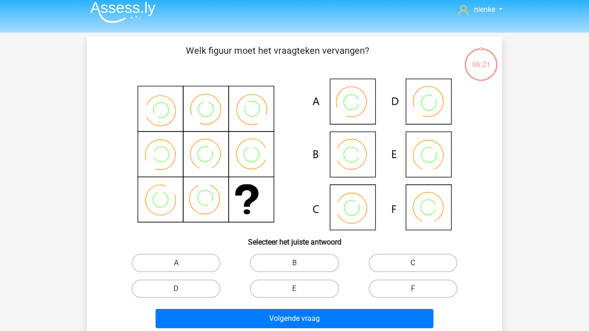
click at [398, 265] on label "C" at bounding box center [413, 263] width 89 height 18
click at [413, 265] on input "C" at bounding box center [416, 266] width 6 height 6
radio input "true"
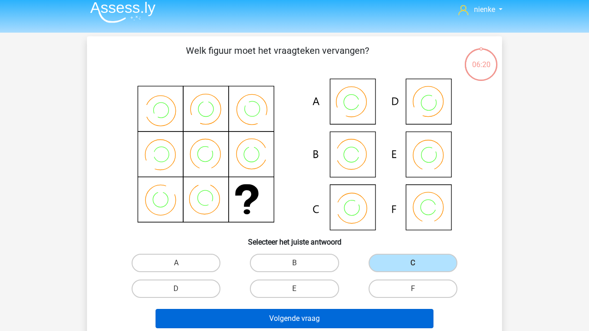
click at [333, 312] on button "Volgende vraag" at bounding box center [295, 318] width 278 height 19
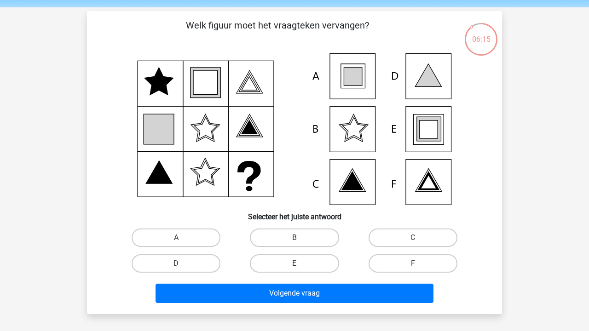
scroll to position [32, 0]
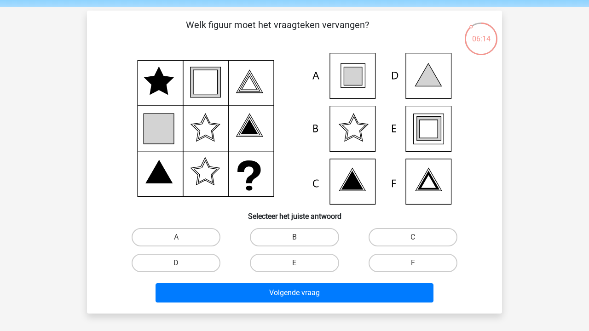
click at [261, 163] on icon at bounding box center [294, 129] width 371 height 152
click at [305, 260] on label "E" at bounding box center [294, 263] width 89 height 18
click at [300, 263] on input "E" at bounding box center [297, 266] width 6 height 6
radio input "true"
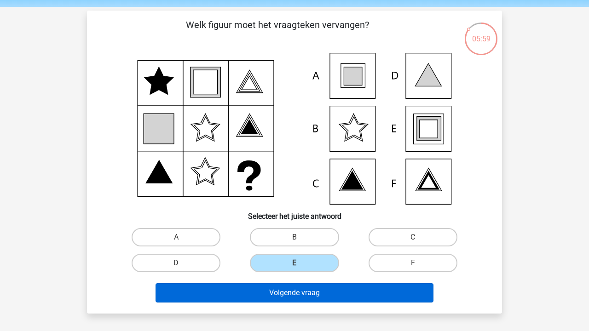
click at [312, 287] on button "Volgende vraag" at bounding box center [295, 292] width 278 height 19
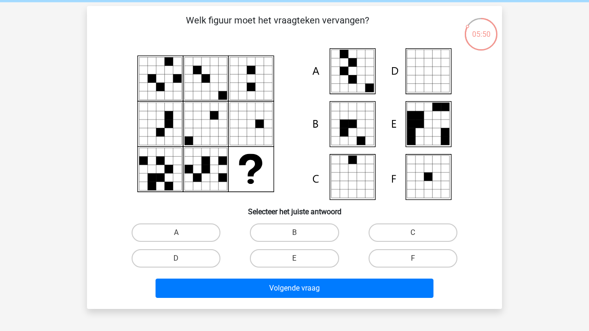
scroll to position [37, 0]
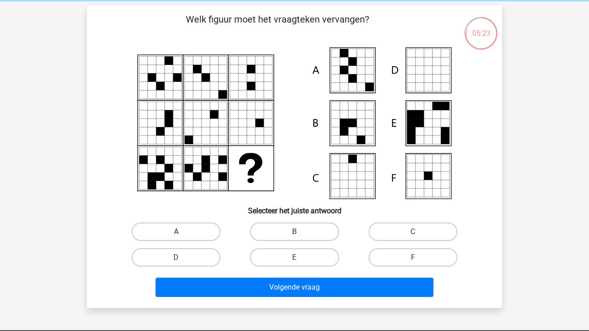
click at [185, 234] on label "A" at bounding box center [176, 232] width 89 height 18
click at [182, 234] on input "A" at bounding box center [179, 235] width 6 height 6
radio input "true"
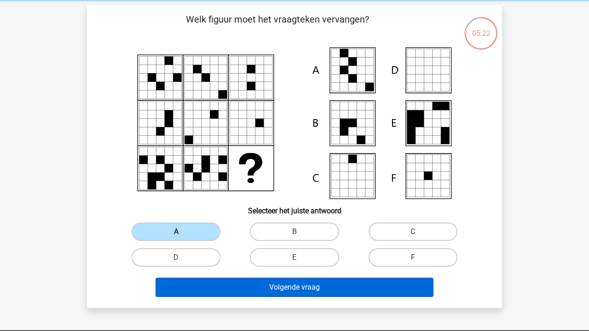
click at [277, 288] on button "Volgende vraag" at bounding box center [295, 287] width 278 height 19
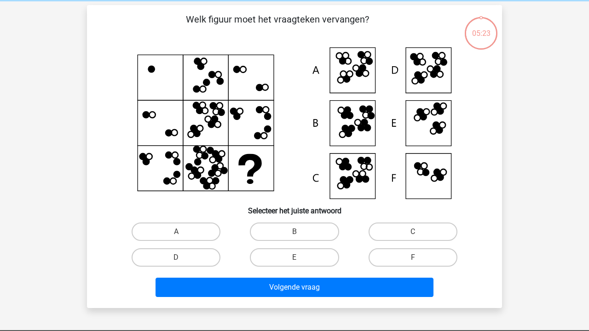
scroll to position [42, 0]
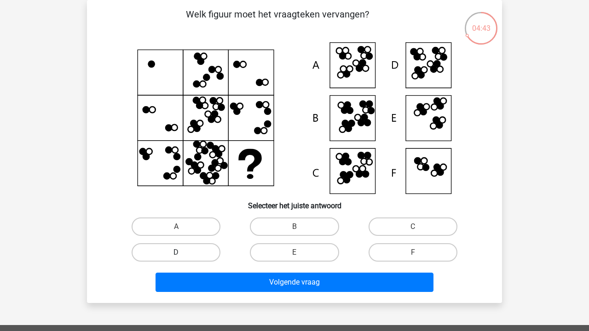
click at [204, 252] on label "D" at bounding box center [176, 252] width 89 height 18
click at [182, 253] on input "D" at bounding box center [179, 256] width 6 height 6
radio input "true"
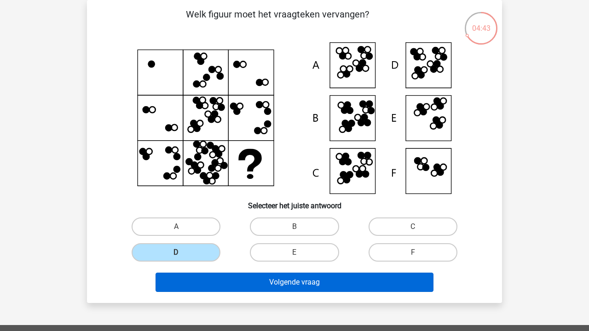
click at [257, 273] on button "Volgende vraag" at bounding box center [295, 282] width 278 height 19
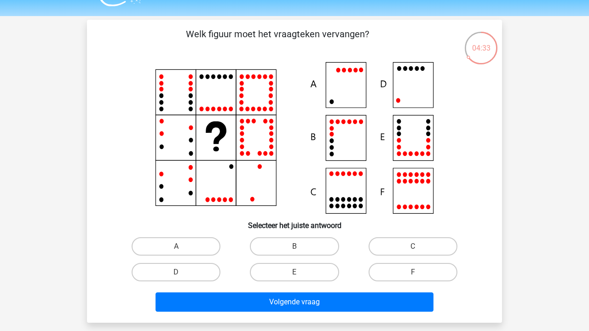
scroll to position [23, 0]
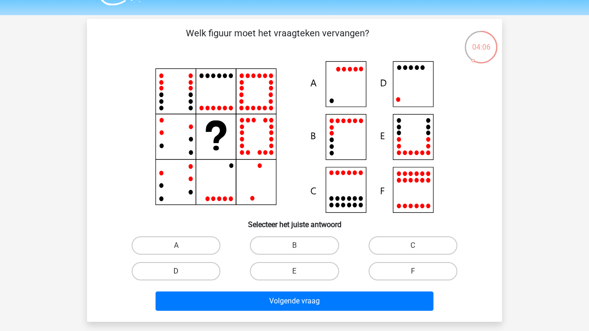
click at [197, 273] on label "D" at bounding box center [176, 271] width 89 height 18
click at [182, 273] on input "D" at bounding box center [179, 274] width 6 height 6
radio input "true"
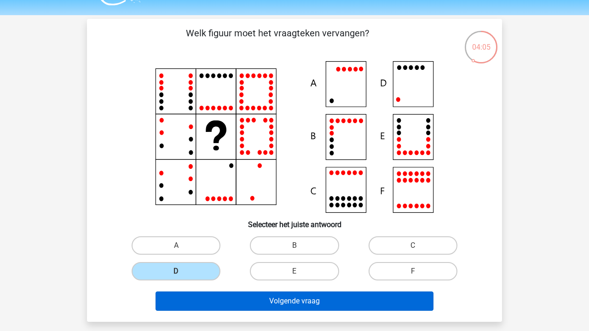
click at [288, 300] on button "Volgende vraag" at bounding box center [295, 301] width 278 height 19
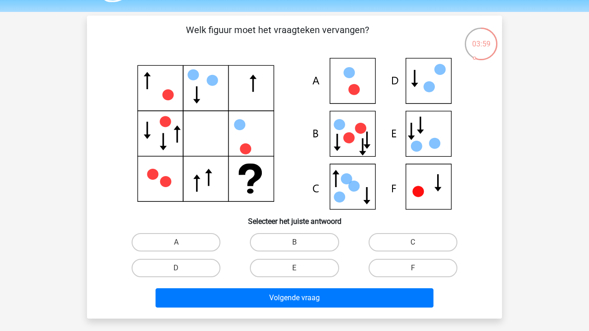
scroll to position [27, 0]
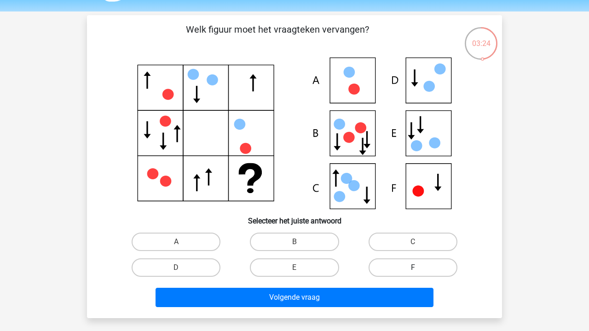
click at [408, 268] on label "F" at bounding box center [413, 268] width 89 height 18
click at [413, 268] on input "F" at bounding box center [416, 271] width 6 height 6
radio input "true"
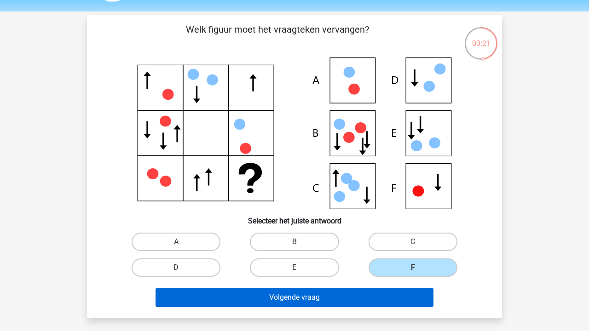
click at [370, 298] on button "Volgende vraag" at bounding box center [295, 297] width 278 height 19
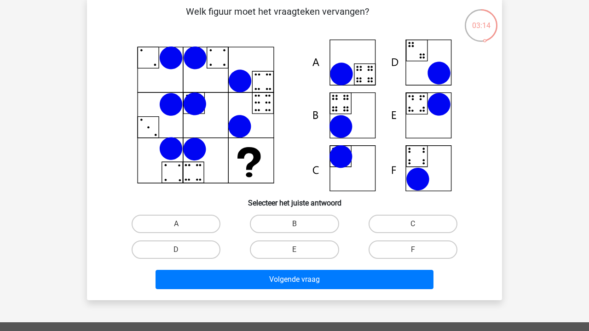
scroll to position [46, 0]
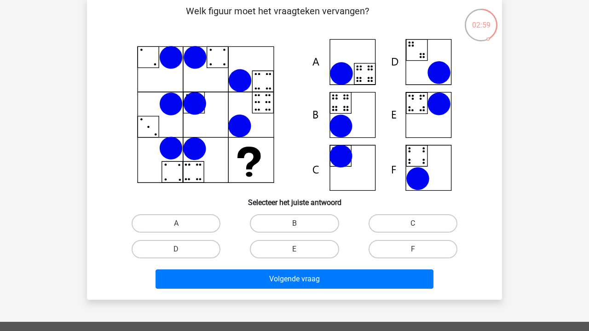
click at [254, 174] on icon at bounding box center [294, 115] width 371 height 152
click at [306, 225] on label "B" at bounding box center [294, 223] width 89 height 18
click at [300, 225] on input "B" at bounding box center [297, 227] width 6 height 6
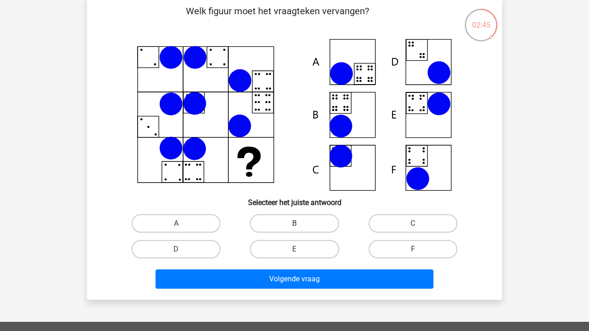
radio input "true"
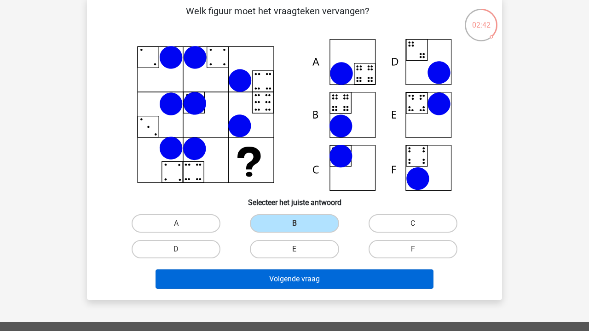
click at [290, 277] on button "Volgende vraag" at bounding box center [295, 279] width 278 height 19
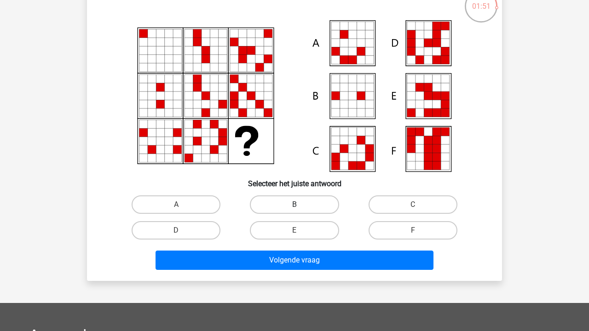
scroll to position [65, 0]
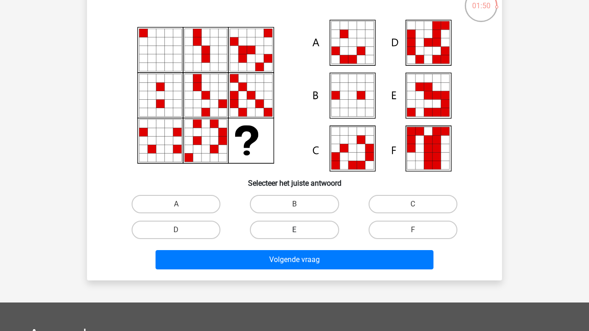
click at [312, 227] on label "E" at bounding box center [294, 230] width 89 height 18
click at [300, 230] on input "E" at bounding box center [297, 233] width 6 height 6
radio input "true"
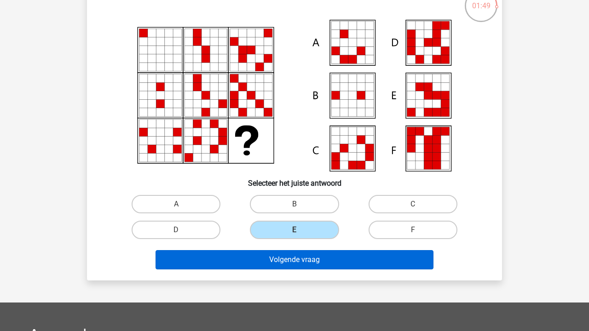
click at [345, 257] on button "Volgende vraag" at bounding box center [295, 259] width 278 height 19
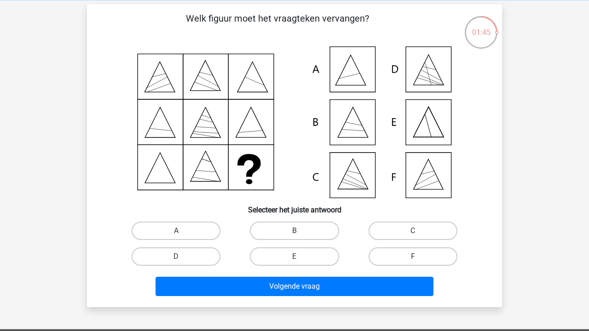
scroll to position [38, 0]
click at [395, 246] on div "F" at bounding box center [413, 257] width 118 height 26
click at [379, 255] on label "F" at bounding box center [413, 257] width 89 height 18
click at [413, 257] on input "F" at bounding box center [416, 260] width 6 height 6
radio input "true"
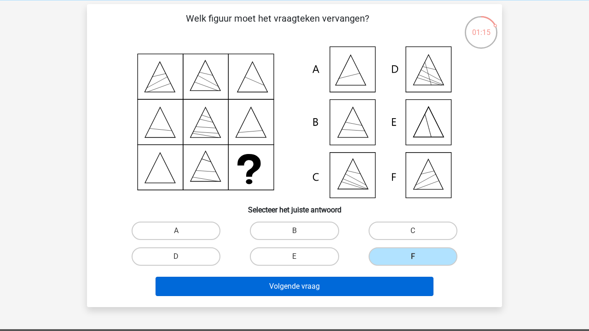
click at [356, 283] on button "Volgende vraag" at bounding box center [295, 286] width 278 height 19
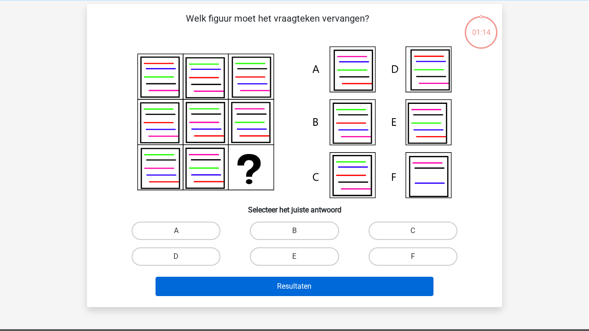
scroll to position [42, 0]
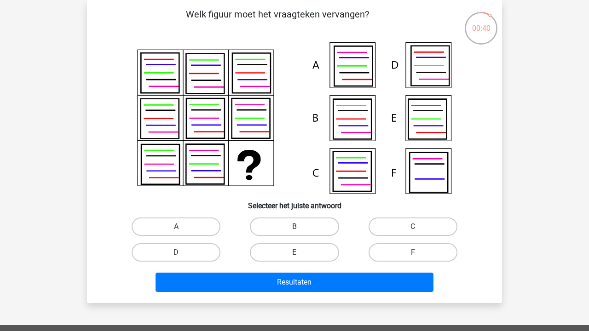
click at [294, 230] on input "B" at bounding box center [297, 230] width 6 height 6
radio input "true"
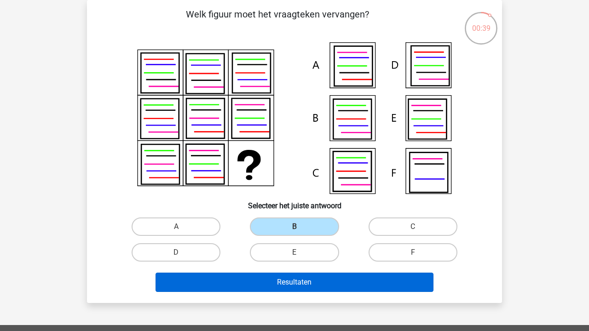
click at [312, 282] on button "Resultaten" at bounding box center [295, 282] width 278 height 19
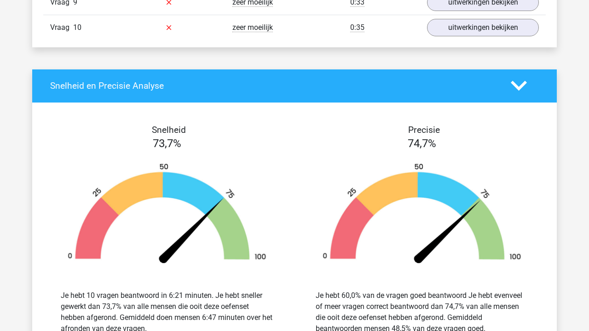
scroll to position [650, 0]
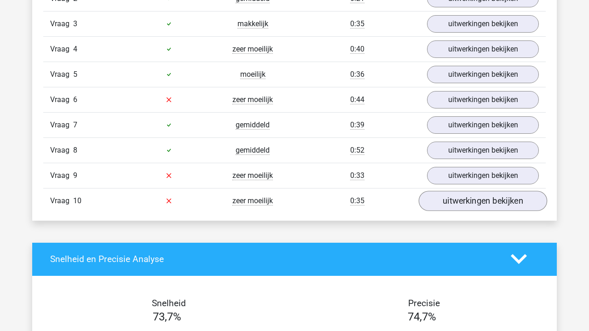
click at [525, 201] on link "uitwerkingen bekijken" at bounding box center [483, 201] width 128 height 20
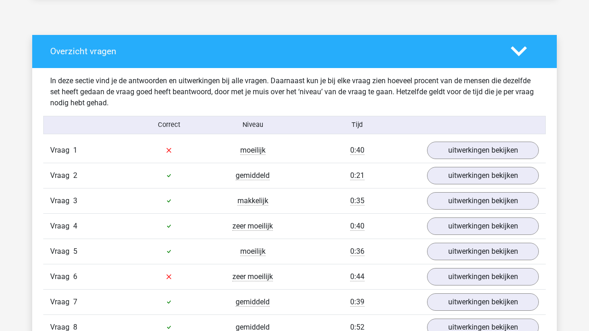
scroll to position [486, 0]
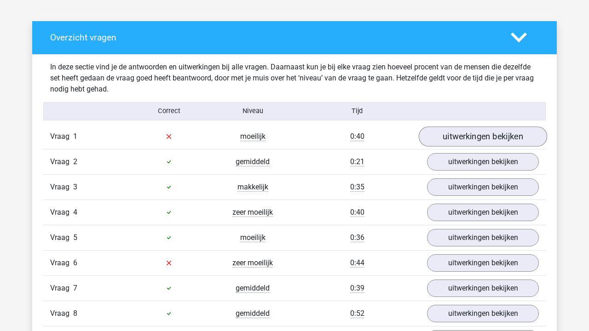
click at [482, 138] on link "uitwerkingen bekijken" at bounding box center [483, 137] width 128 height 20
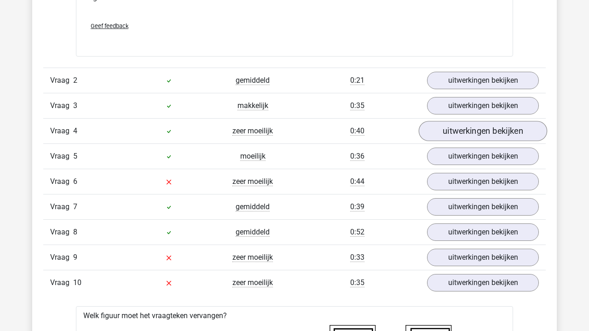
scroll to position [974, 0]
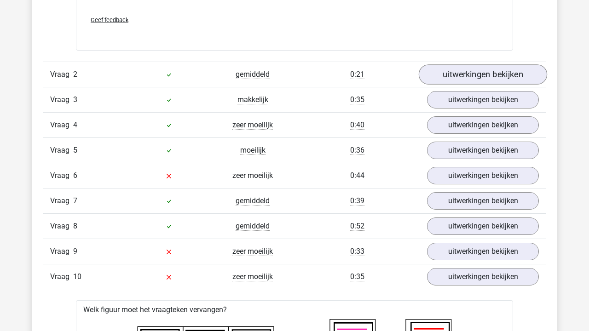
click at [488, 74] on link "uitwerkingen bekijken" at bounding box center [483, 74] width 128 height 20
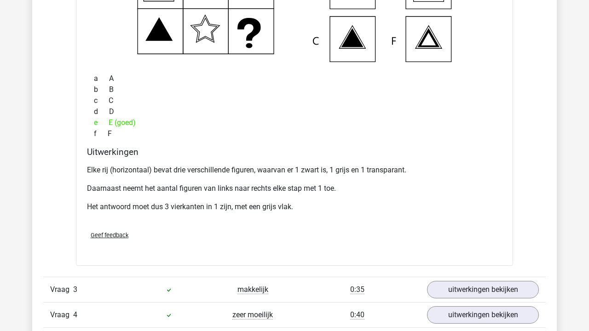
scroll to position [1246, 0]
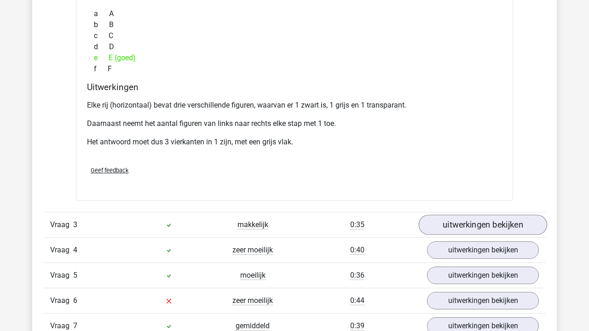
click at [472, 223] on link "uitwerkingen bekijken" at bounding box center [483, 225] width 128 height 20
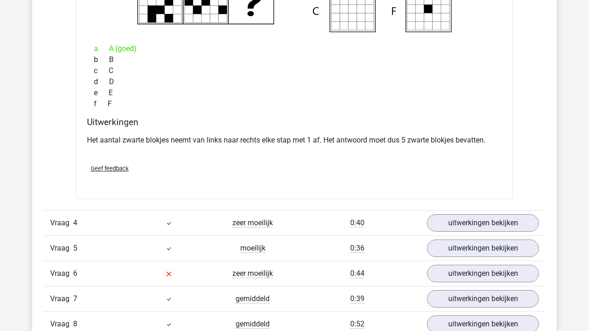
scroll to position [1642, 0]
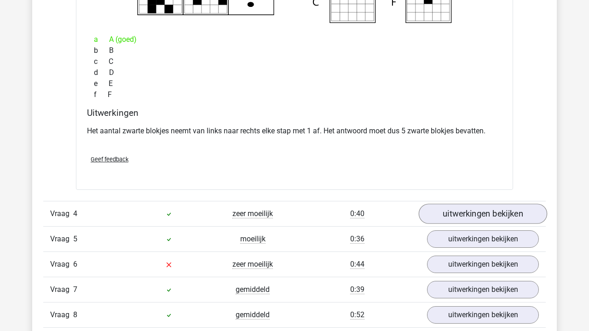
click at [473, 219] on link "uitwerkingen bekijken" at bounding box center [483, 214] width 128 height 20
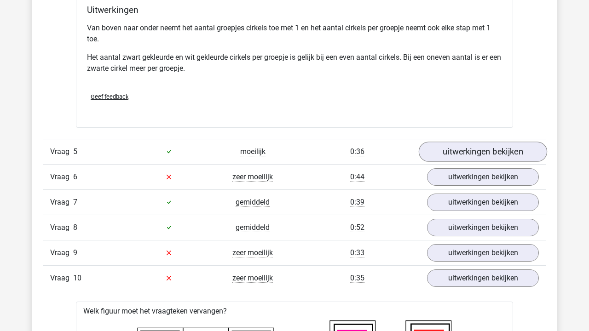
scroll to position [2131, 0]
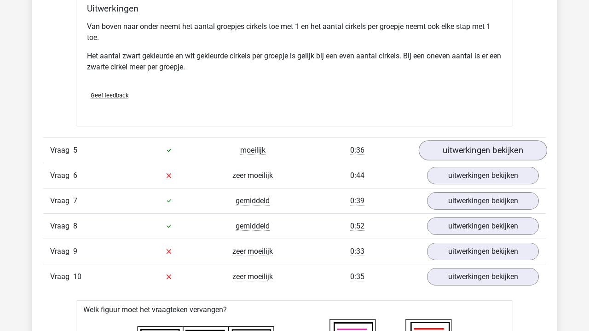
click at [481, 150] on link "uitwerkingen bekijken" at bounding box center [483, 150] width 128 height 20
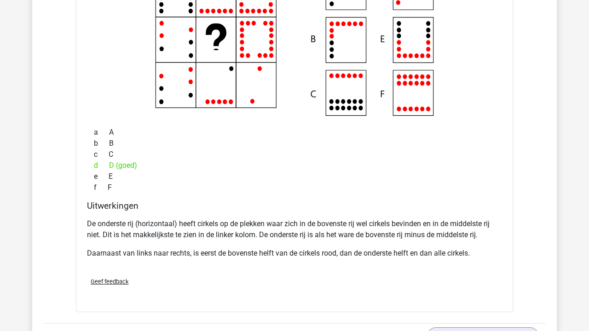
scroll to position [2574, 0]
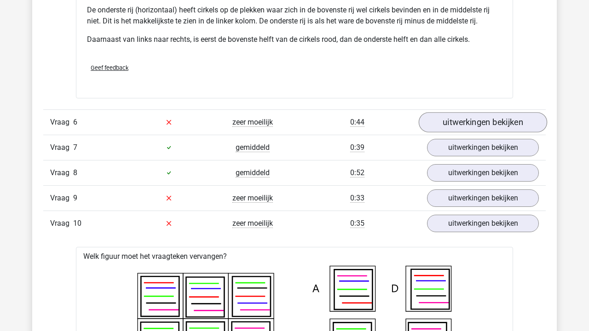
click at [457, 127] on link "uitwerkingen bekijken" at bounding box center [483, 122] width 128 height 20
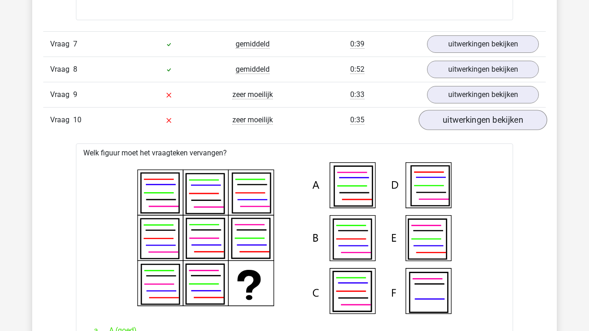
scroll to position [3071, 0]
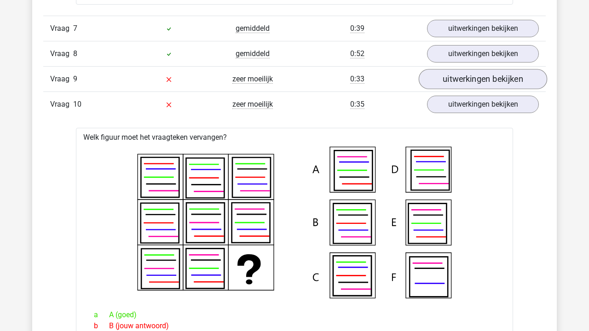
click at [470, 83] on link "uitwerkingen bekijken" at bounding box center [483, 79] width 128 height 20
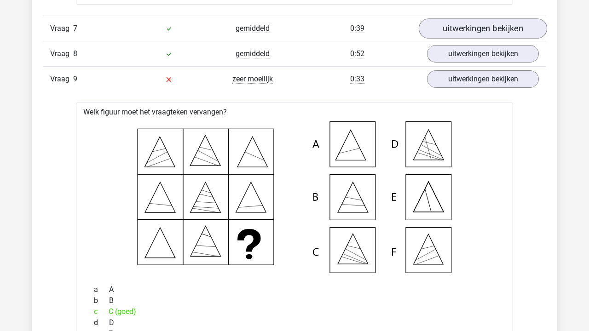
click at [479, 33] on link "uitwerkingen bekijken" at bounding box center [483, 28] width 128 height 20
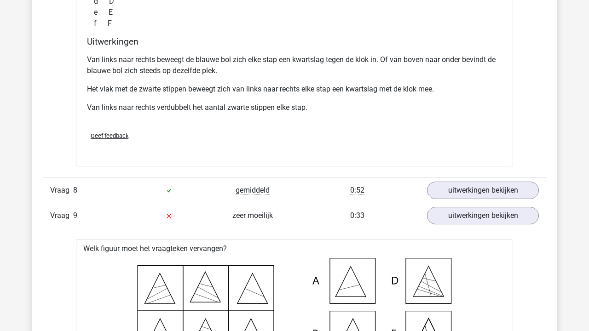
scroll to position [3360, 0]
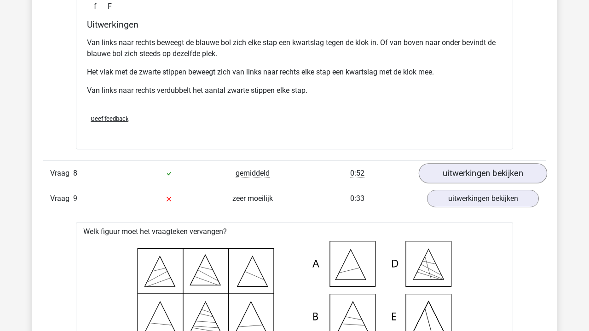
click at [455, 166] on link "uitwerkingen bekijken" at bounding box center [483, 173] width 128 height 20
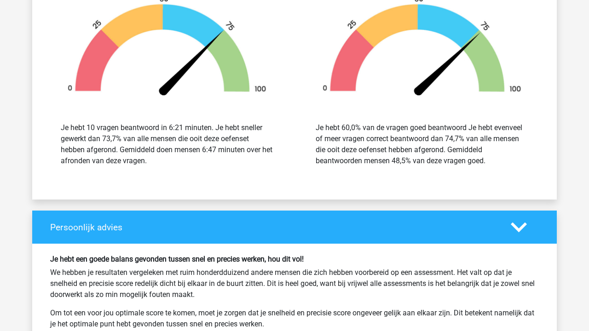
scroll to position [4832, 0]
